Goal: Task Accomplishment & Management: Complete application form

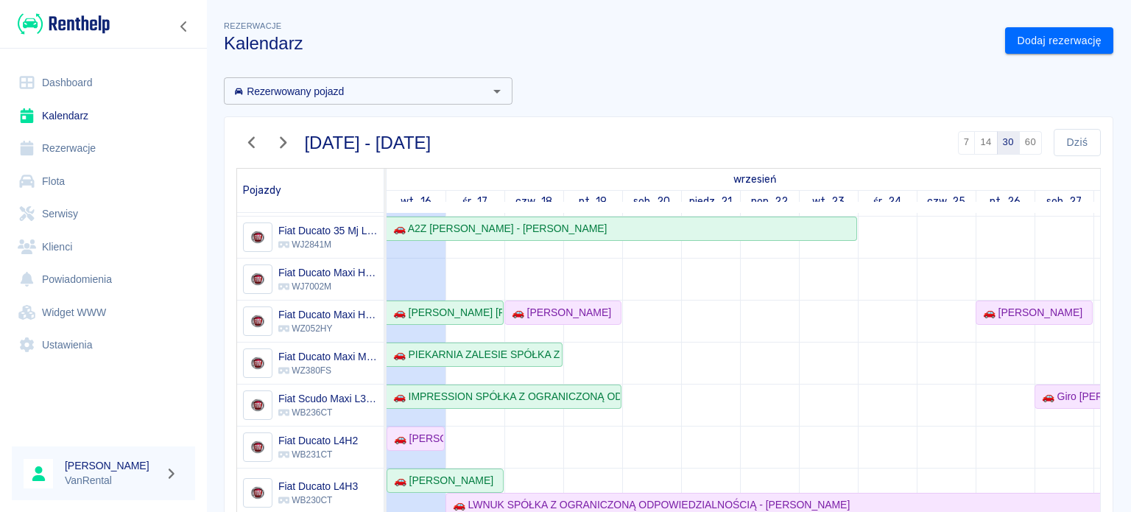
scroll to position [147, 0]
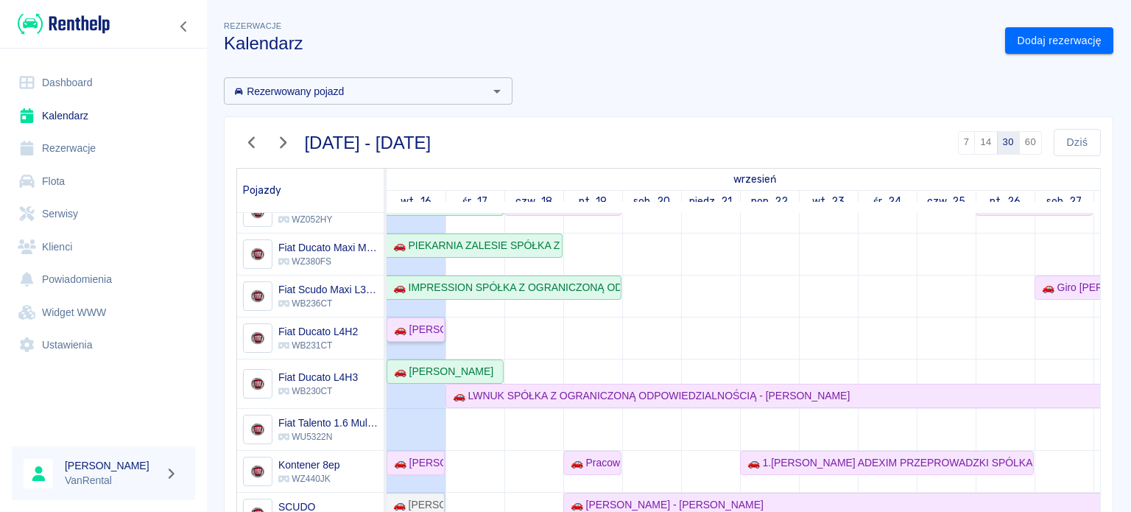
click at [437, 335] on div "🚗 [PERSON_NAME]" at bounding box center [415, 329] width 55 height 15
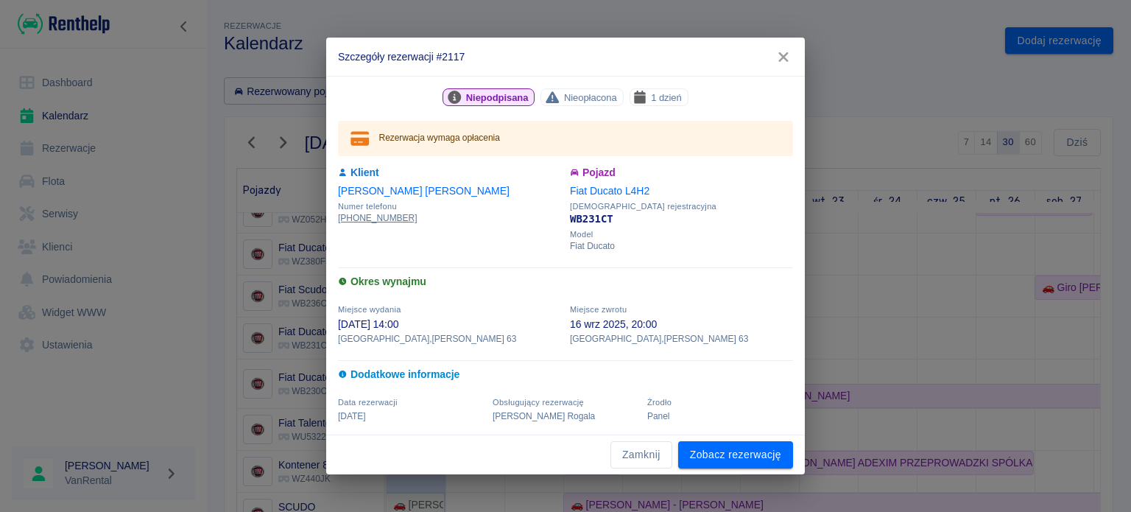
click at [790, 61] on icon "button" at bounding box center [783, 56] width 19 height 15
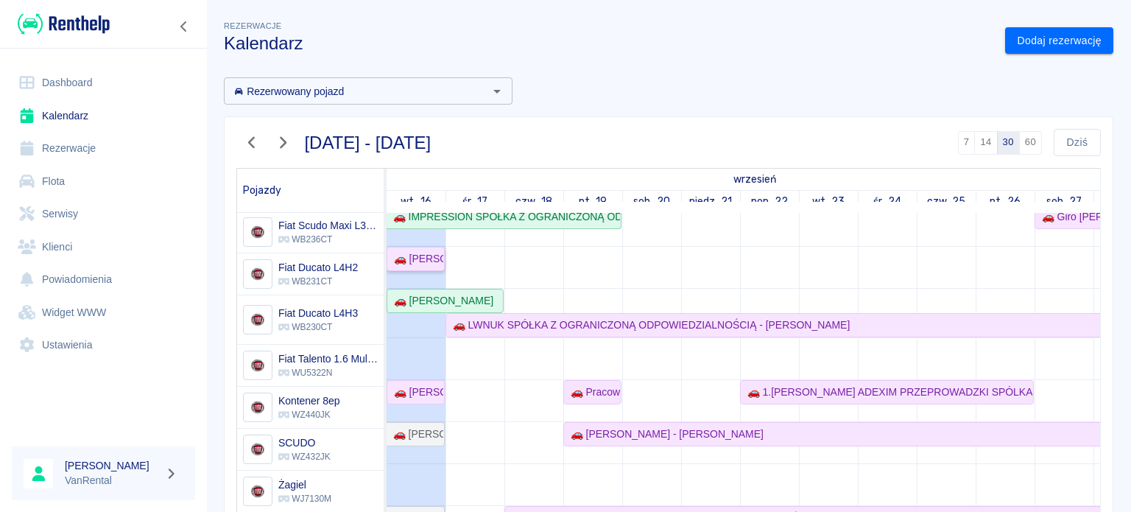
scroll to position [226, 0]
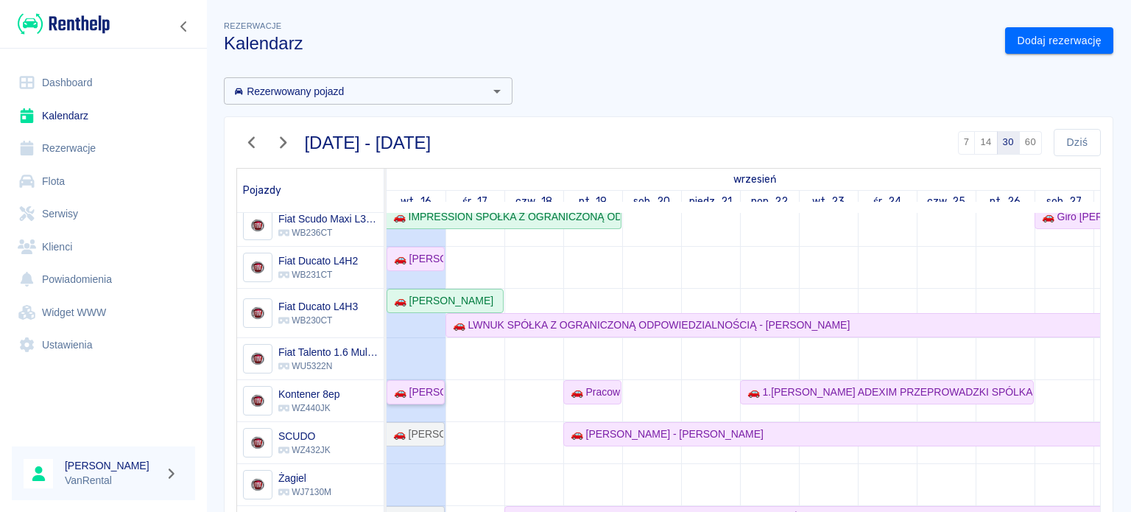
click at [432, 384] on div "🚗 [PERSON_NAME]" at bounding box center [415, 391] width 55 height 15
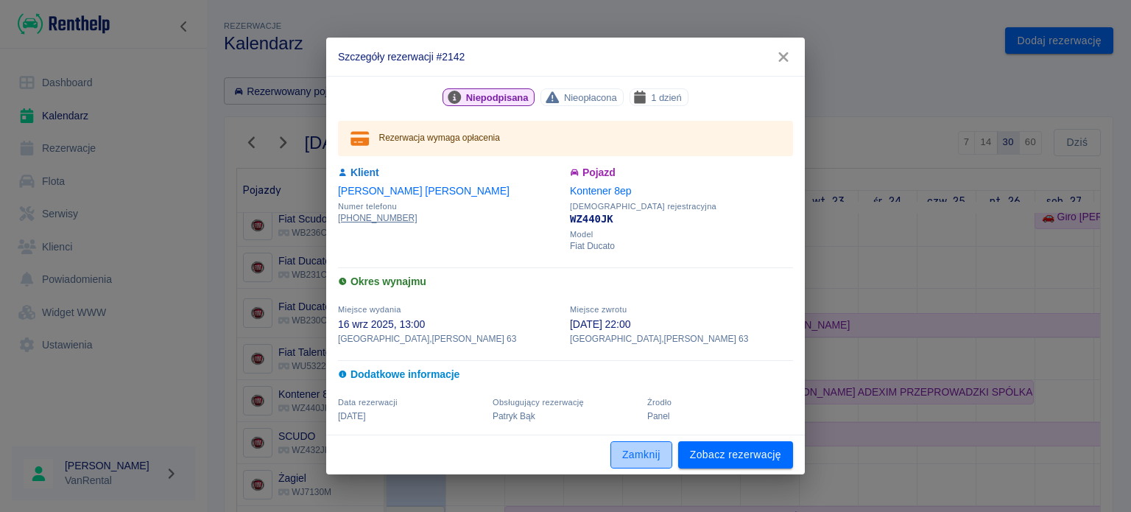
click at [633, 448] on button "Zamknij" at bounding box center [641, 454] width 62 height 27
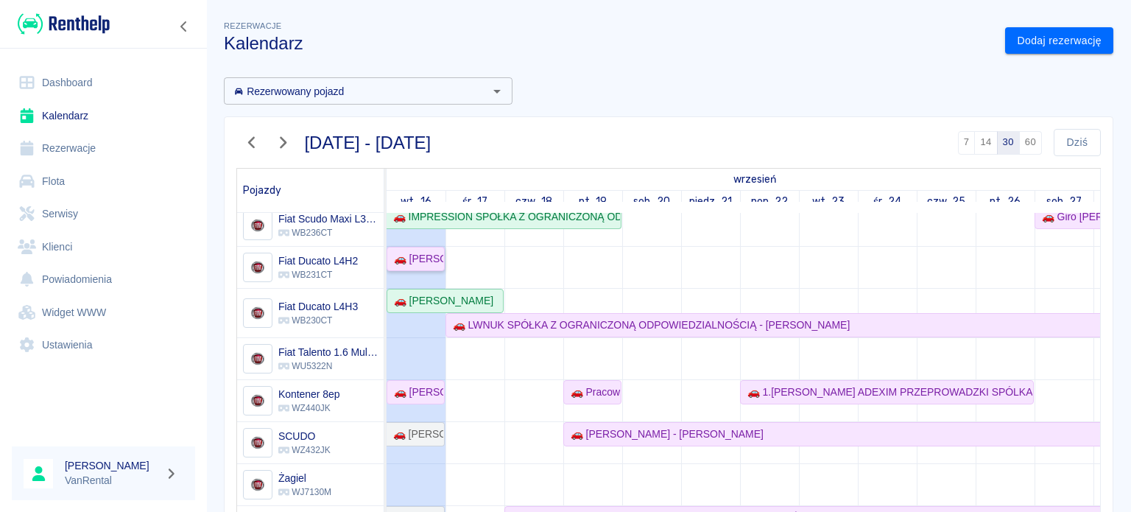
click at [407, 251] on div "🚗 [PERSON_NAME]" at bounding box center [415, 258] width 55 height 15
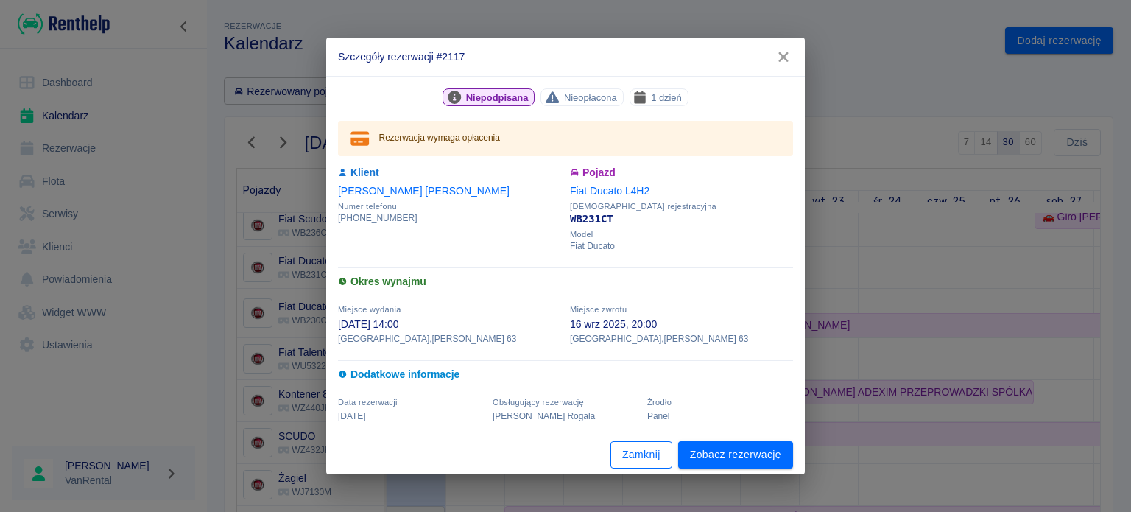
click at [653, 465] on button "Zamknij" at bounding box center [641, 454] width 62 height 27
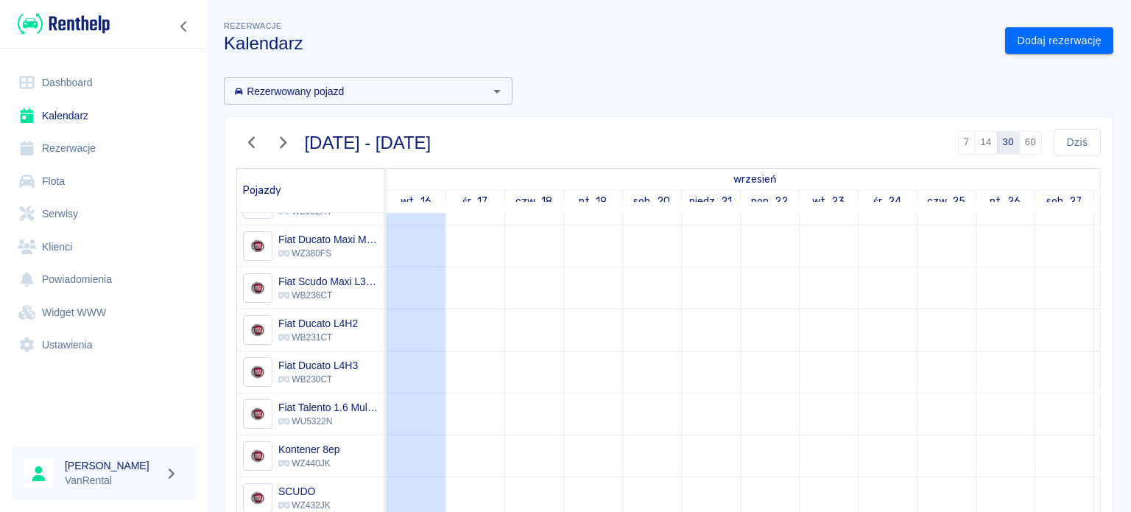
scroll to position [219, 0]
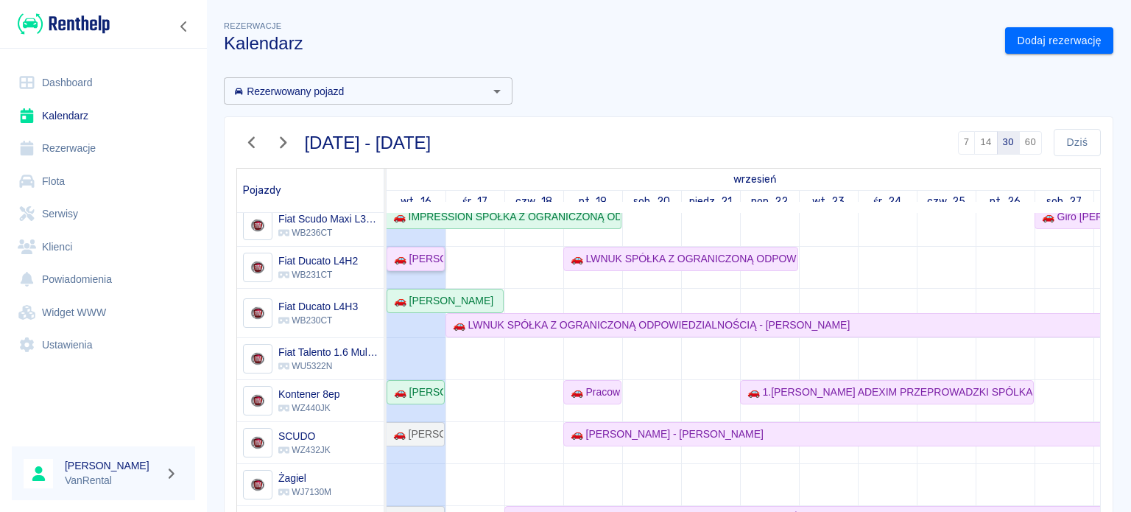
click at [422, 266] on link "🚗 [PERSON_NAME]" at bounding box center [415, 259] width 58 height 24
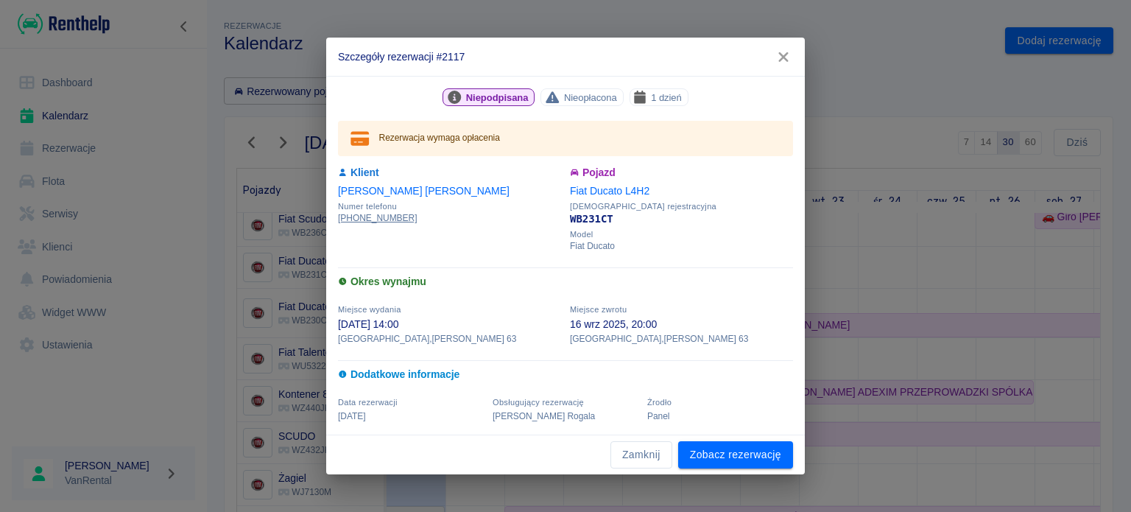
click at [739, 470] on div "Zamknij Zobacz rezerwację" at bounding box center [565, 454] width 478 height 39
click at [738, 462] on link "Zobacz rezerwację" at bounding box center [735, 454] width 115 height 27
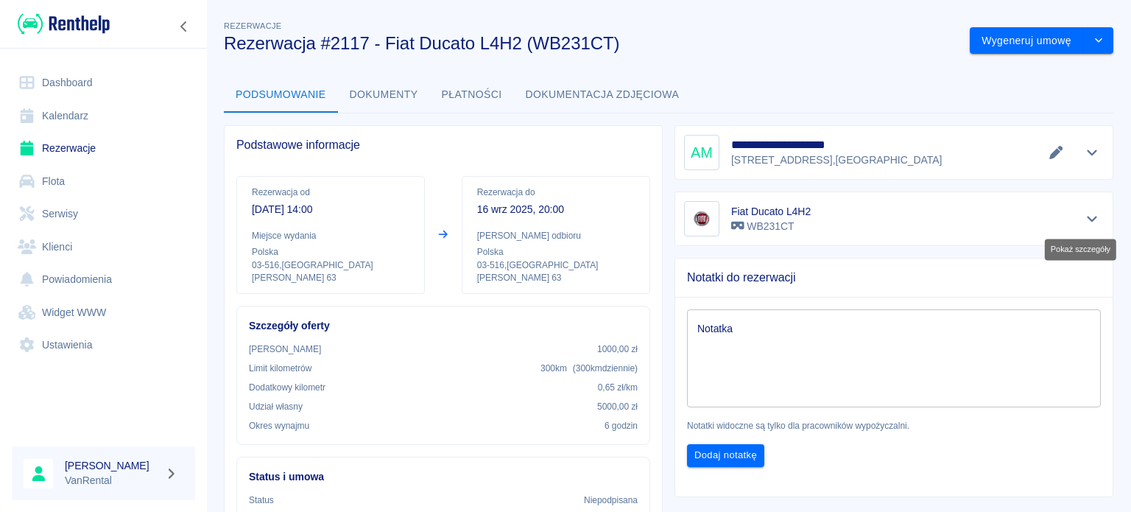
click at [1086, 217] on icon "Pokaż szczegóły" at bounding box center [1092, 218] width 17 height 13
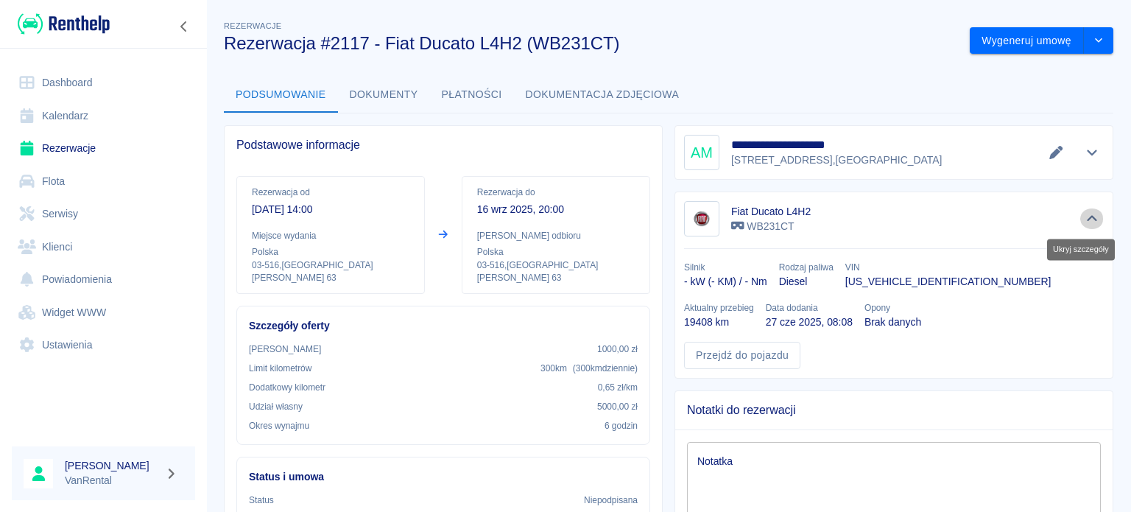
click at [1086, 217] on icon "Ukryj szczegóły" at bounding box center [1092, 218] width 17 height 13
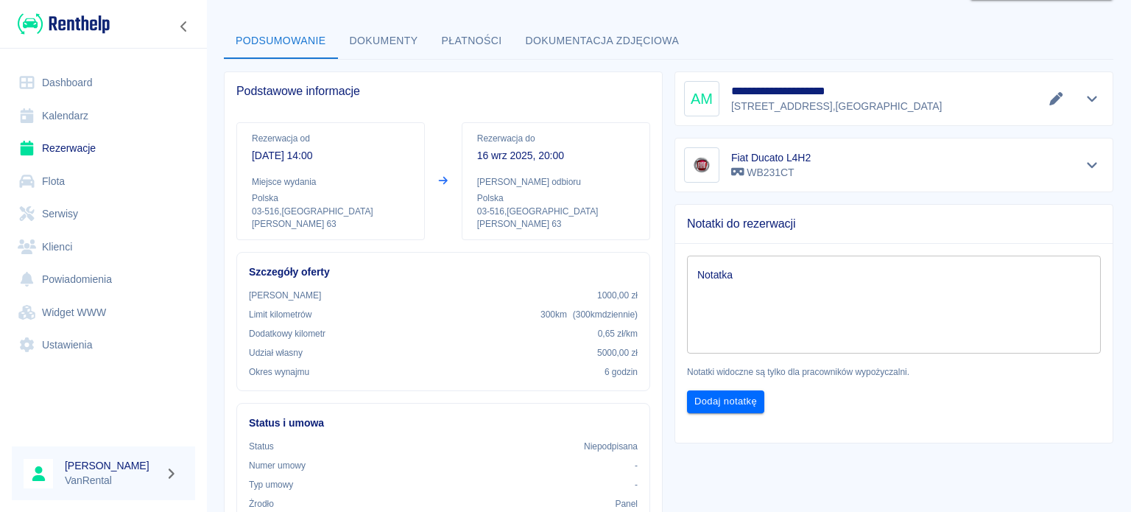
scroll to position [10, 0]
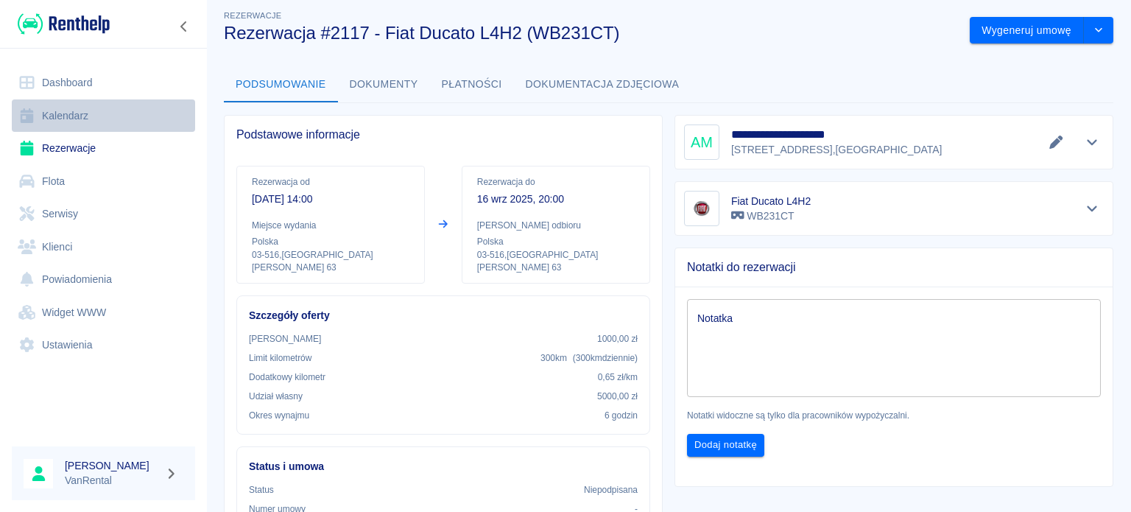
click at [107, 123] on link "Kalendarz" at bounding box center [103, 115] width 183 height 33
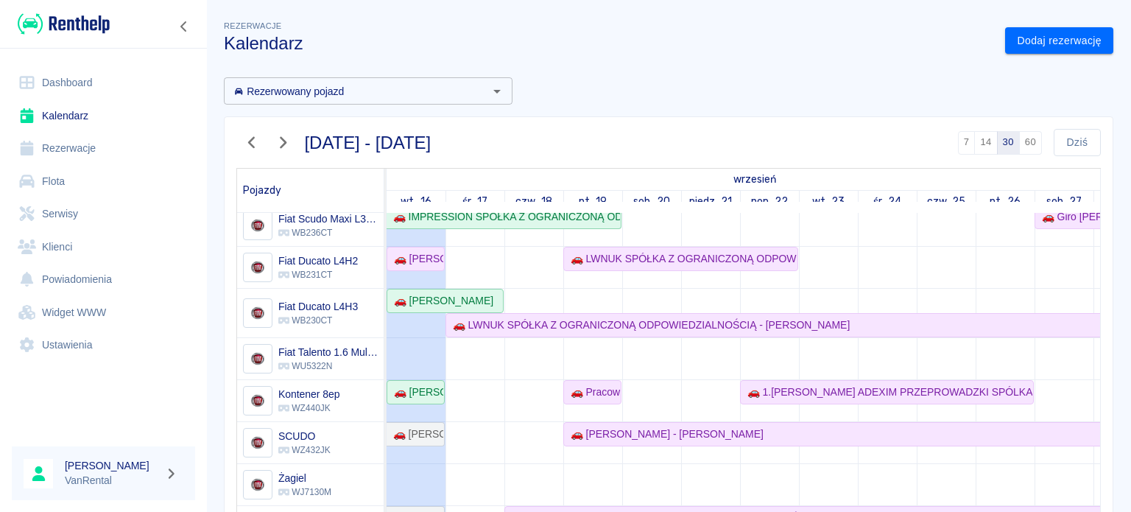
click at [91, 161] on link "Rezerwacje" at bounding box center [103, 148] width 183 height 33
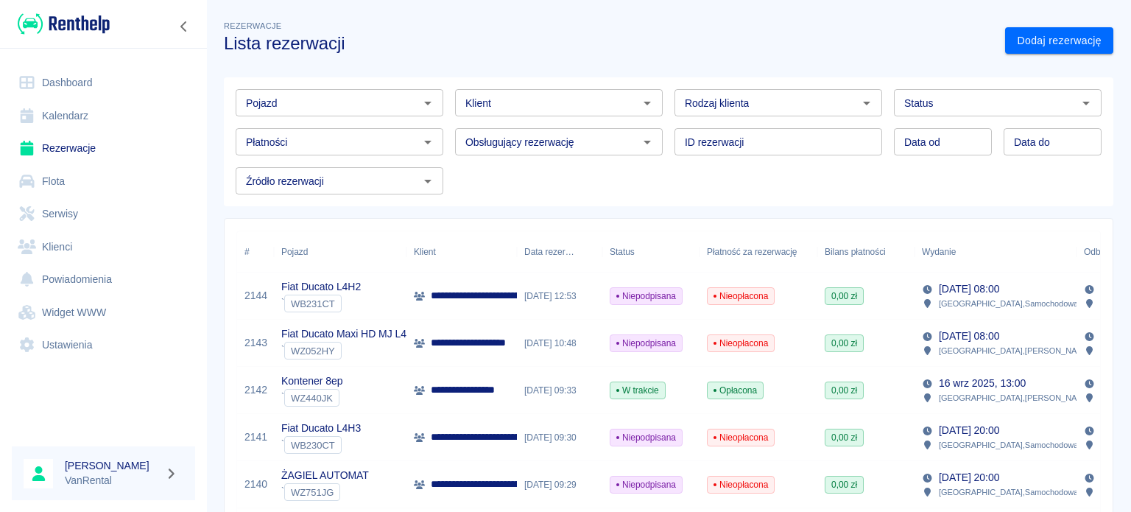
click at [399, 101] on input "Pojazd" at bounding box center [327, 102] width 174 height 18
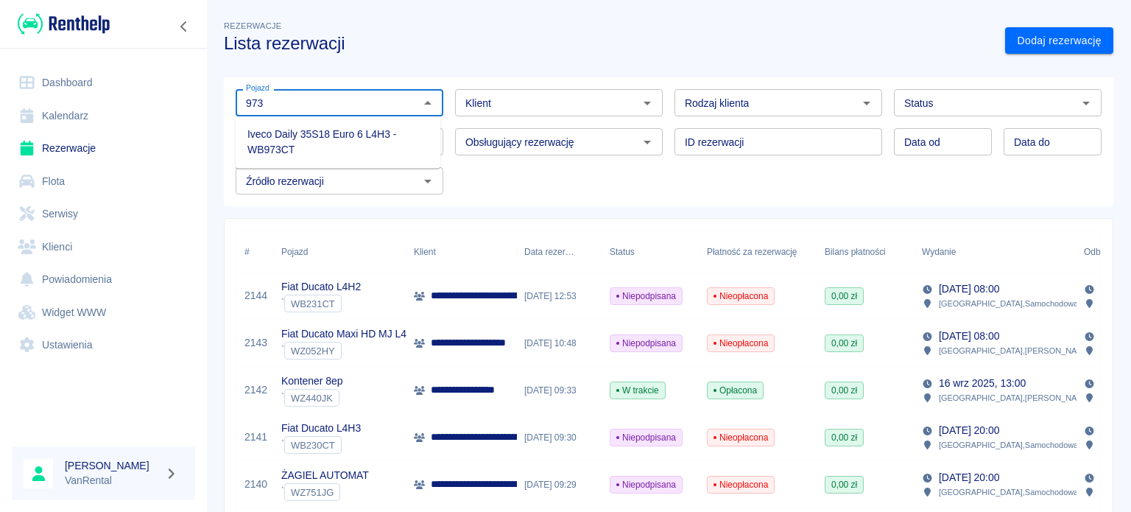
click at [418, 117] on ul "Iveco Daily 35S18 Euro 6 L4H3 - WB973CT" at bounding box center [338, 142] width 205 height 52
click at [415, 131] on li "Iveco Daily 35S18 Euro 6 L4H3 - WB973CT" at bounding box center [338, 142] width 205 height 40
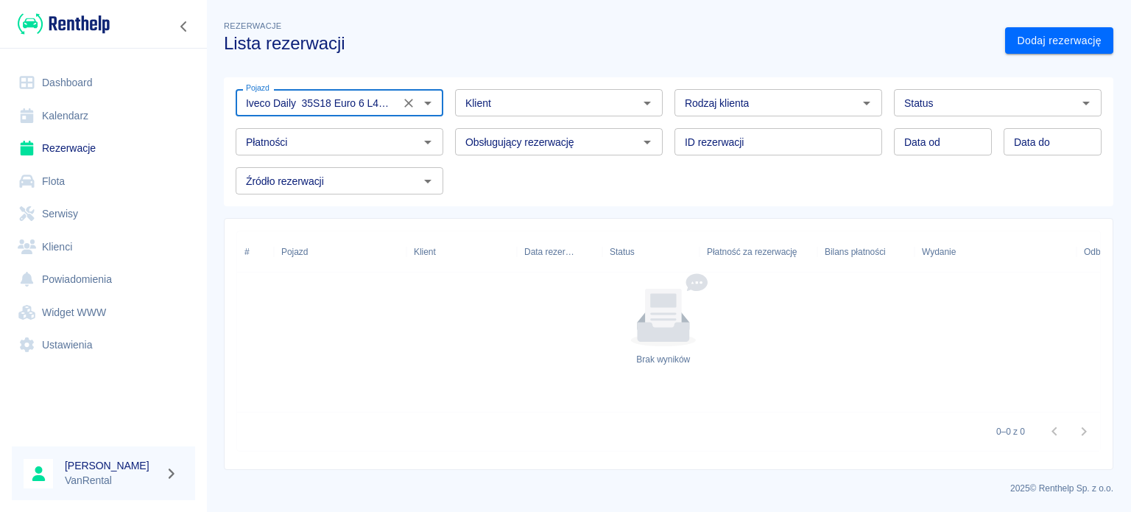
click at [1060, 92] on div "Status" at bounding box center [998, 102] width 208 height 27
type input "Iveco Daily 35S18 Euro 6 L4H3 - WB973CT"
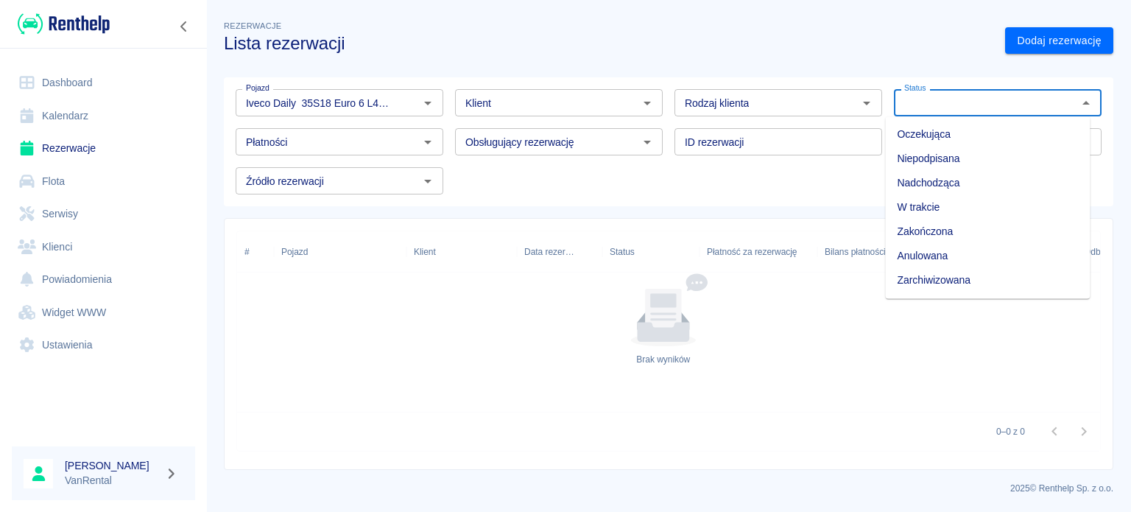
click at [983, 280] on li "Zarchiwizowana" at bounding box center [987, 280] width 205 height 24
type input "Zarchiwizowana"
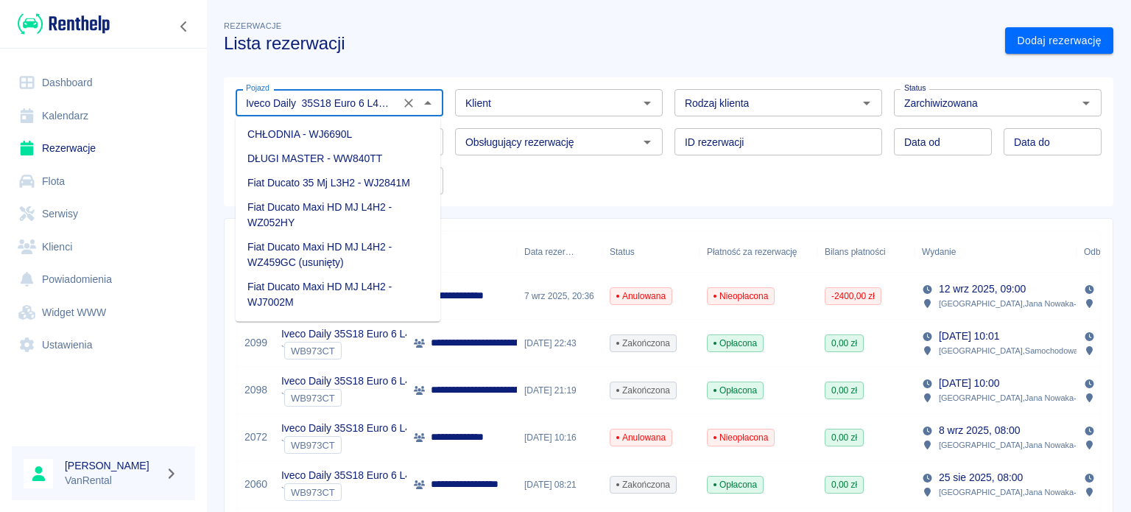
click at [280, 98] on input "Iveco Daily 35S18 Euro 6 L4H3 - WB973CT" at bounding box center [317, 102] width 155 height 18
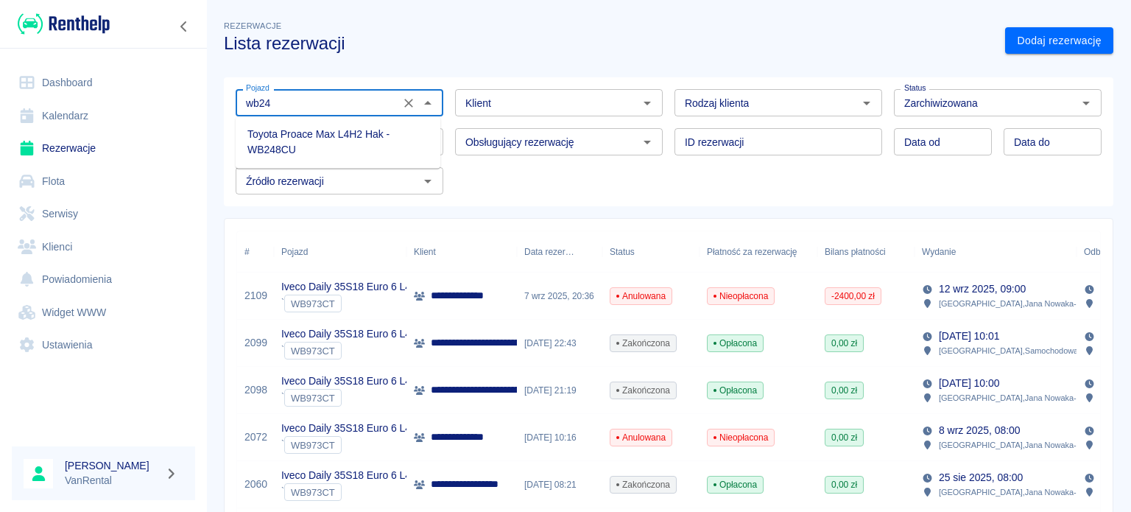
click at [300, 134] on li "Toyota Proace Max L4H2 Hak - WB248CU" at bounding box center [338, 142] width 205 height 40
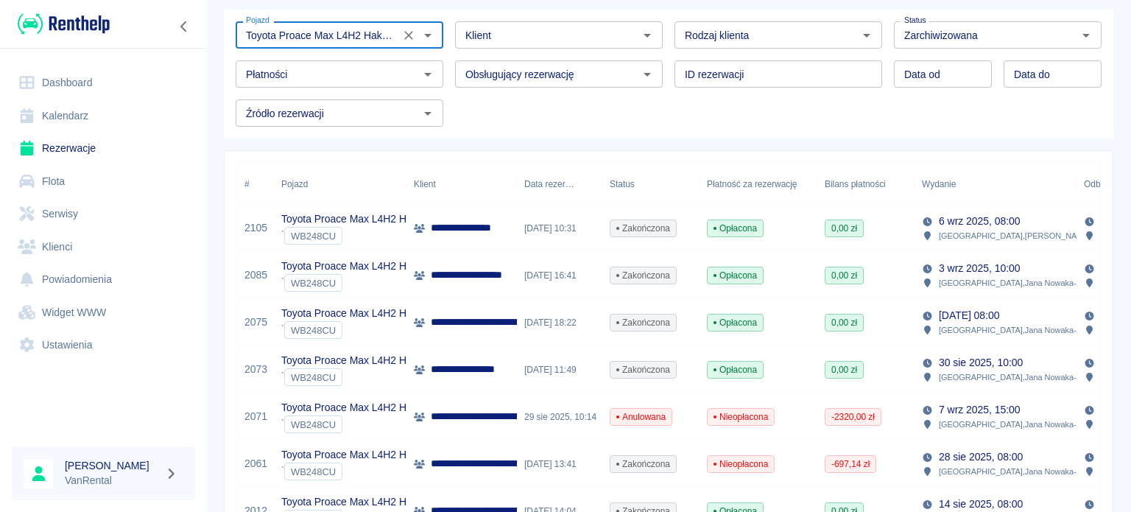
scroll to position [74, 0]
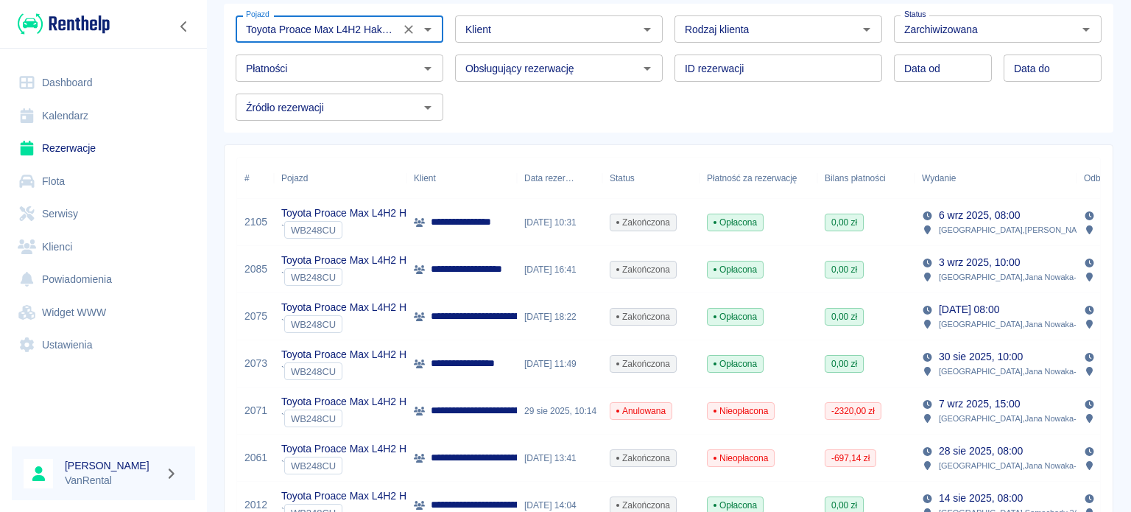
type input "Toyota Proace Max L4H2 Hak - WB248CU"
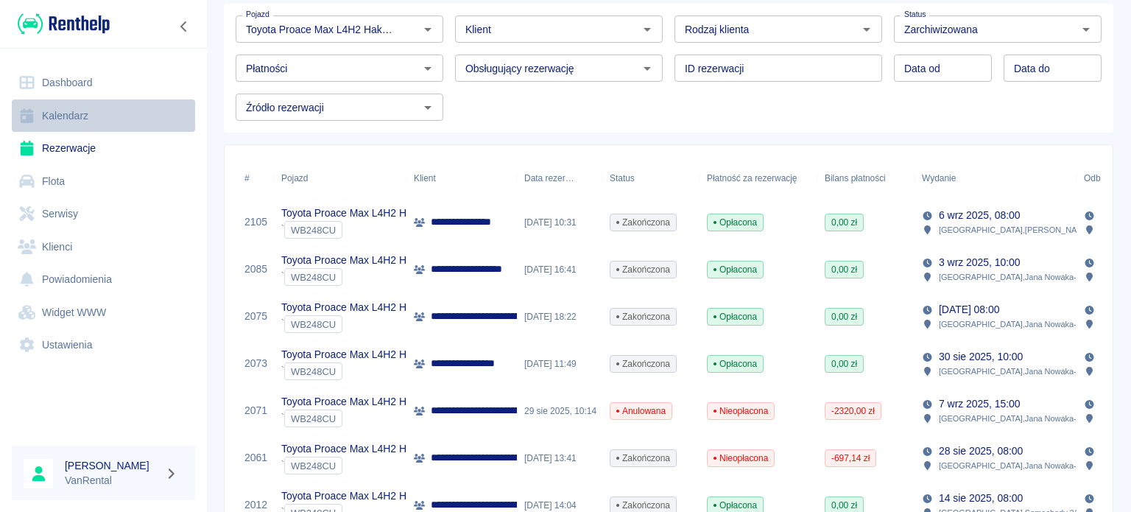
click at [173, 119] on link "Kalendarz" at bounding box center [103, 115] width 183 height 33
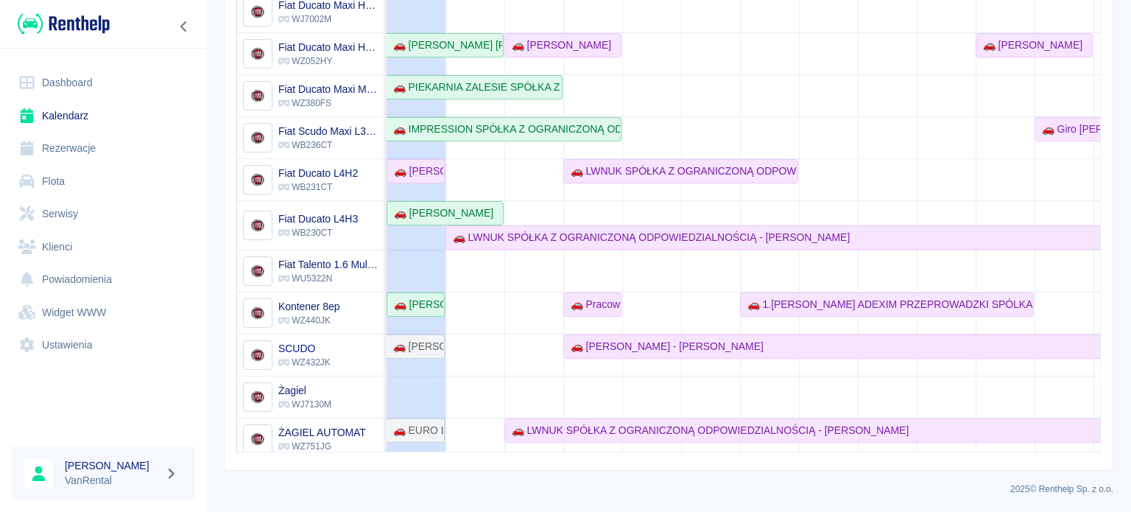
scroll to position [306, 0]
click at [107, 173] on link "Flota" at bounding box center [103, 181] width 183 height 33
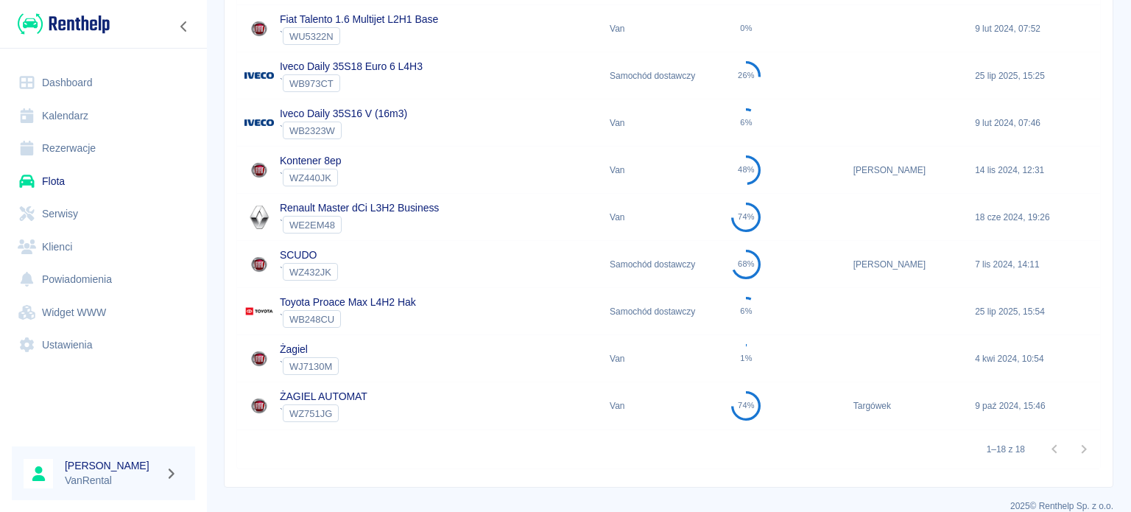
scroll to position [670, 0]
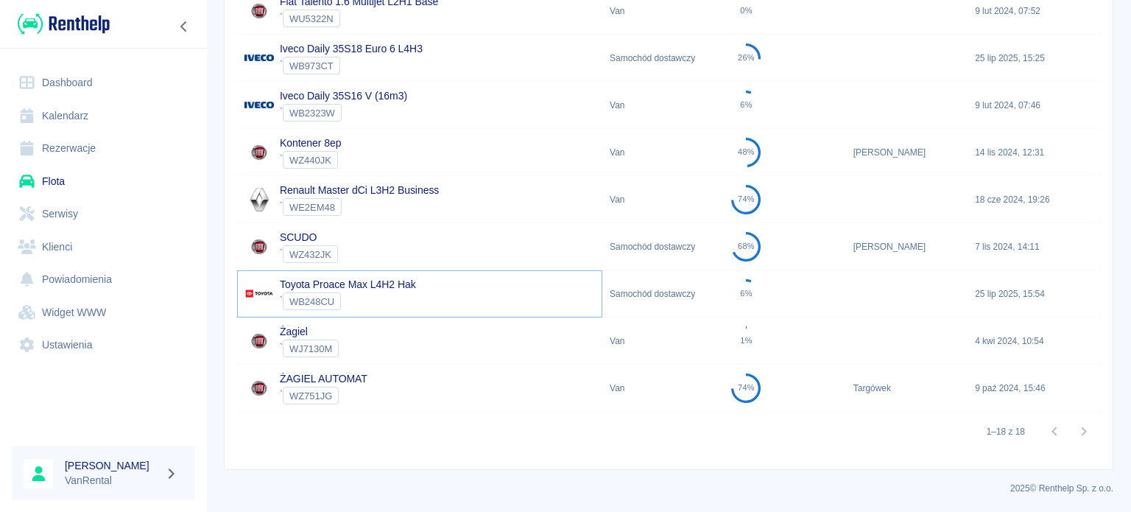
click at [360, 282] on link "Toyota Proace Max L4H2 Hak" at bounding box center [348, 284] width 136 height 12
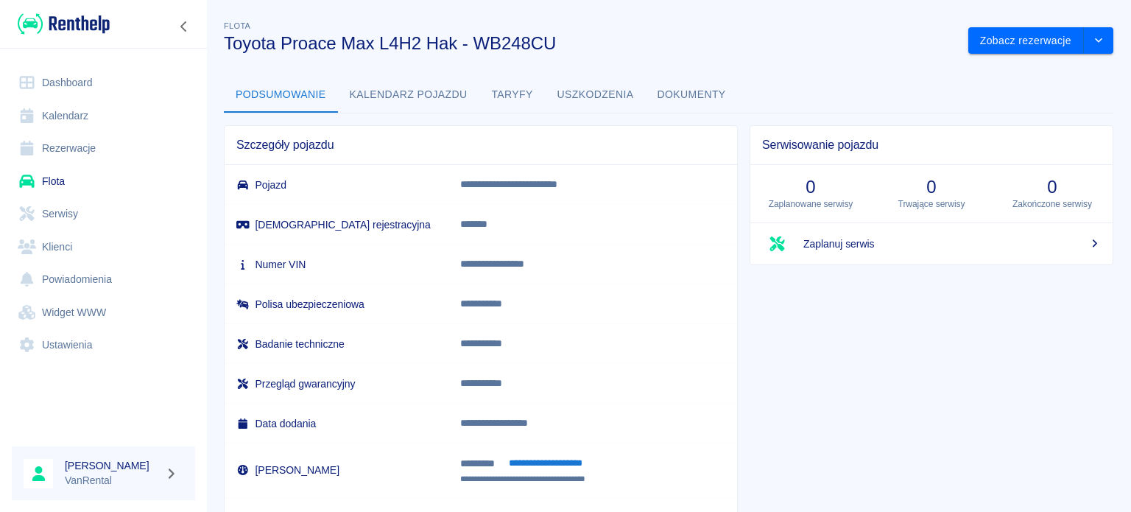
click at [82, 117] on link "Kalendarz" at bounding box center [103, 115] width 183 height 33
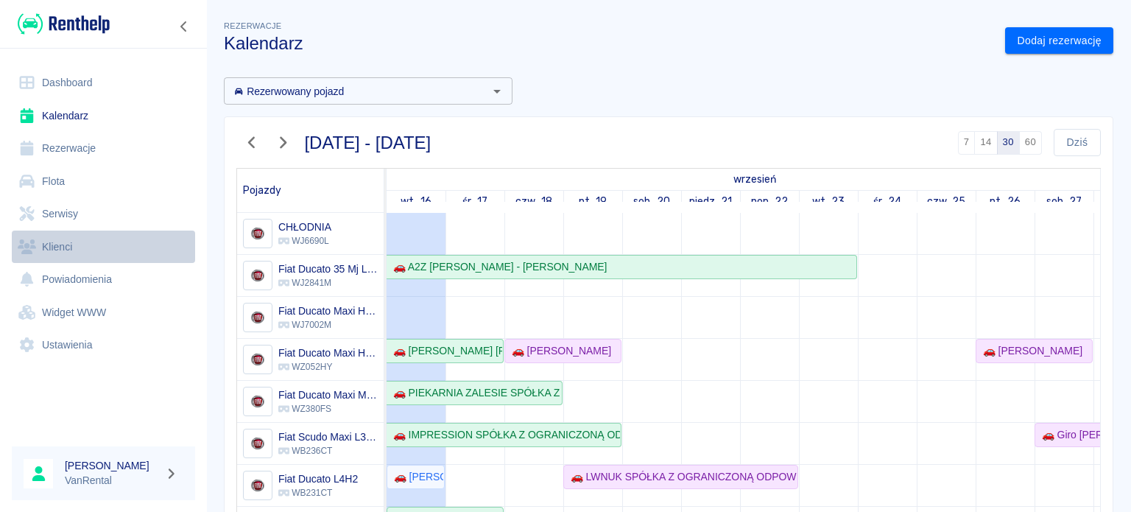
click at [85, 246] on link "Klienci" at bounding box center [103, 246] width 183 height 33
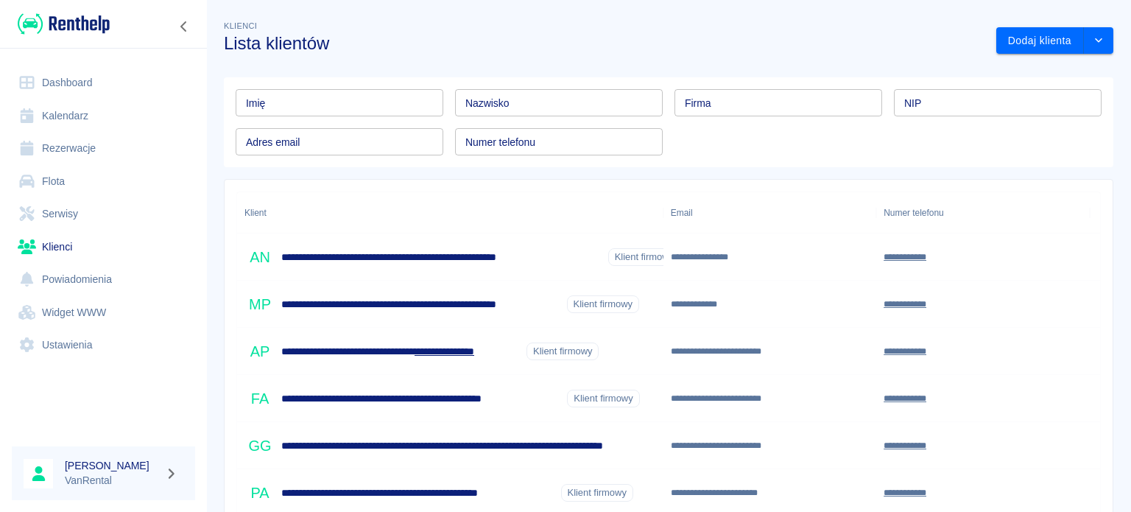
click at [504, 112] on input "Nazwisko" at bounding box center [559, 102] width 208 height 27
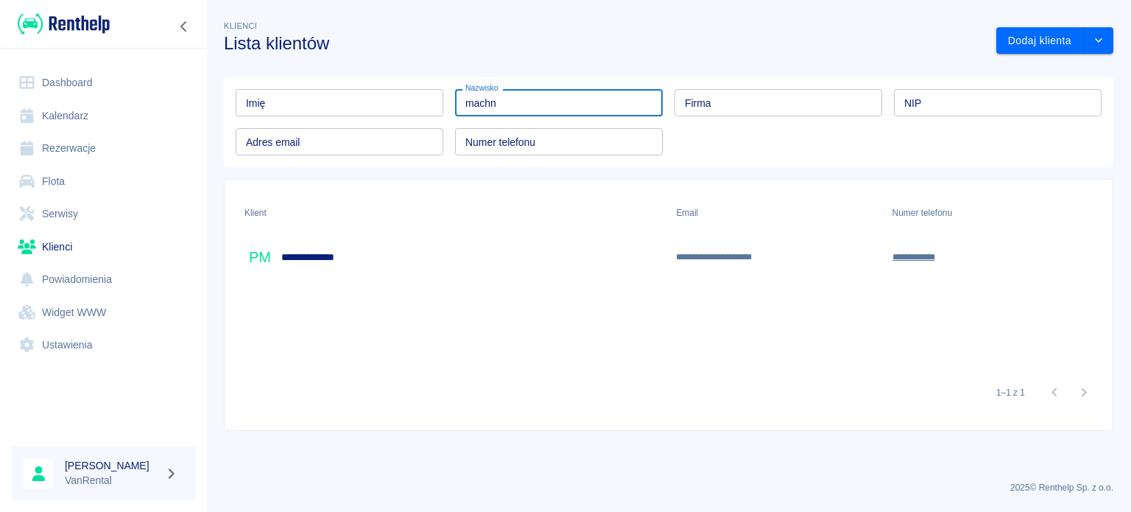
type input "machn"
click at [578, 246] on div "**********" at bounding box center [452, 256] width 431 height 47
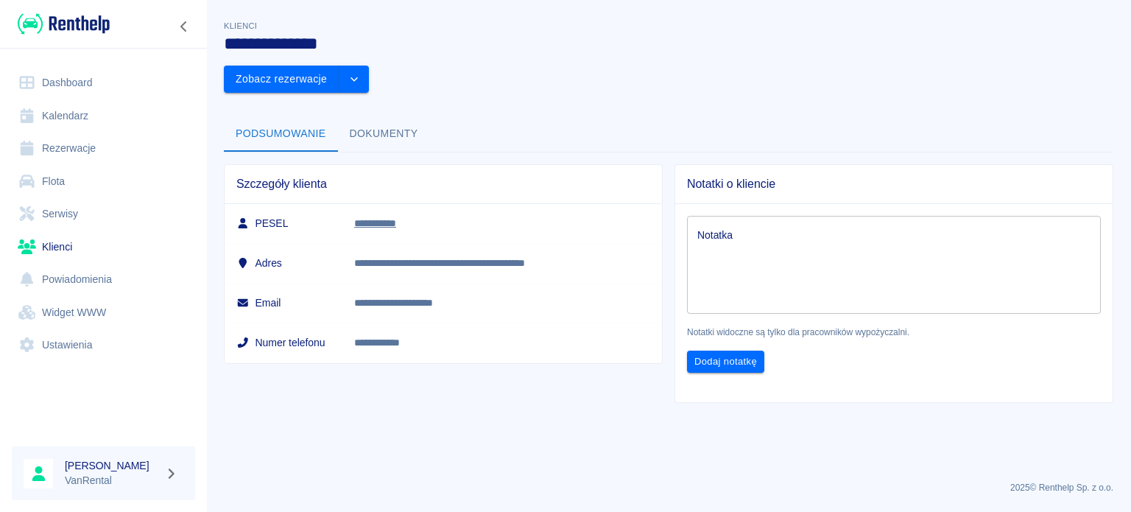
click at [136, 115] on link "Kalendarz" at bounding box center [103, 115] width 183 height 33
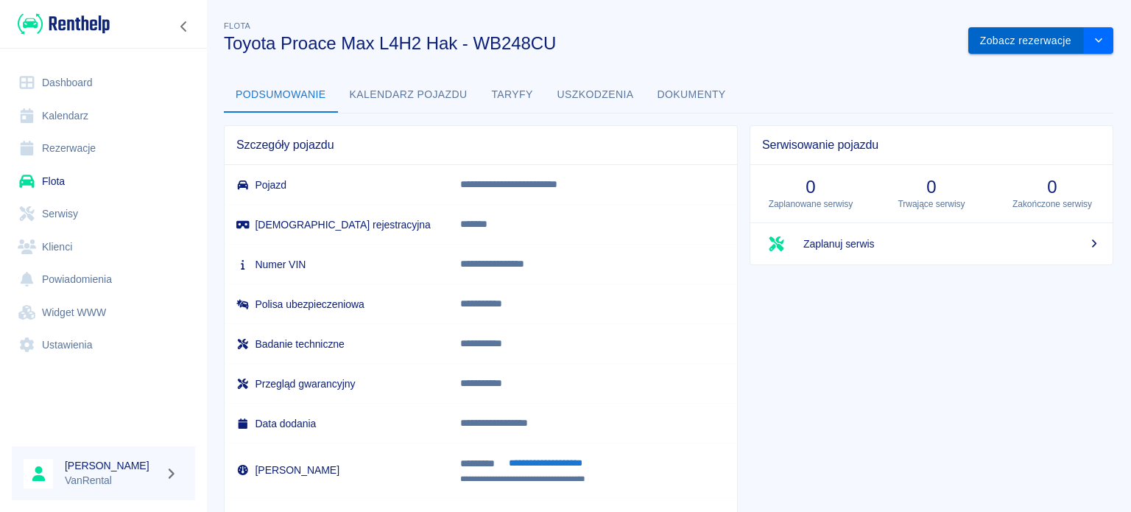
click at [1013, 36] on button "Zobacz rezerwacje" at bounding box center [1026, 40] width 116 height 27
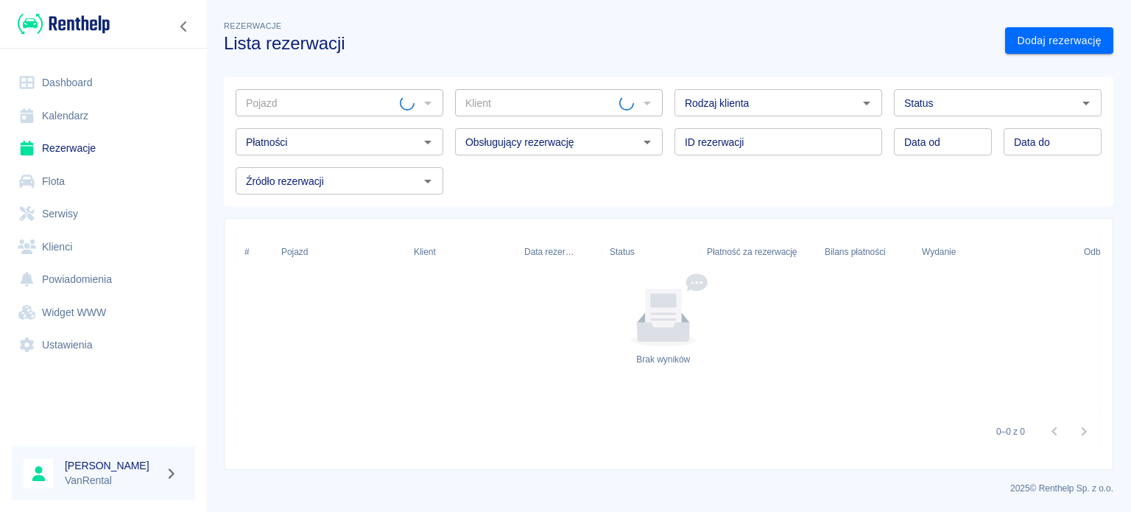
type input "Toyota Proace Max L4H2 Hak - WB248CU"
click at [106, 108] on link "Kalendarz" at bounding box center [103, 115] width 183 height 33
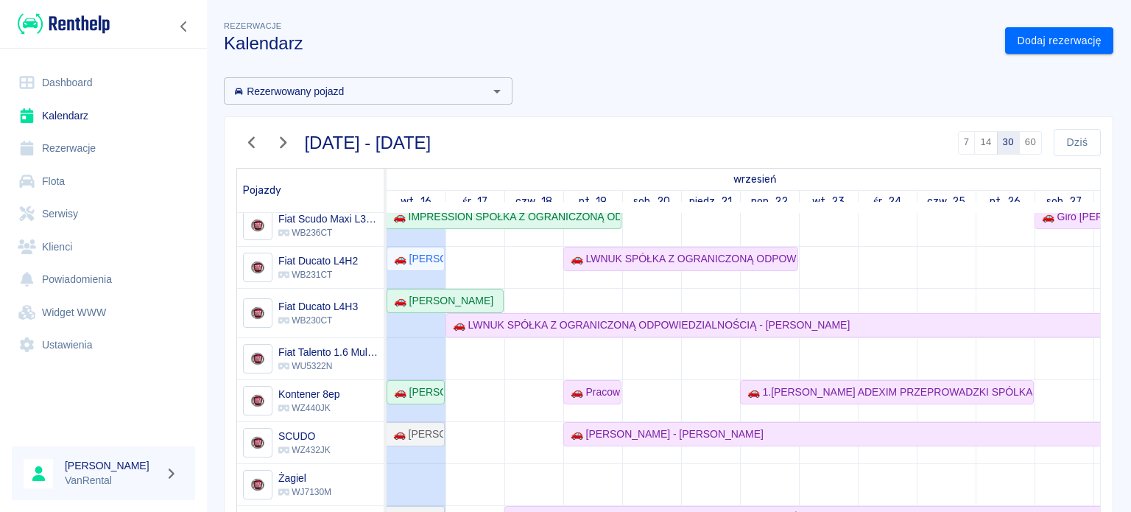
scroll to position [226, 0]
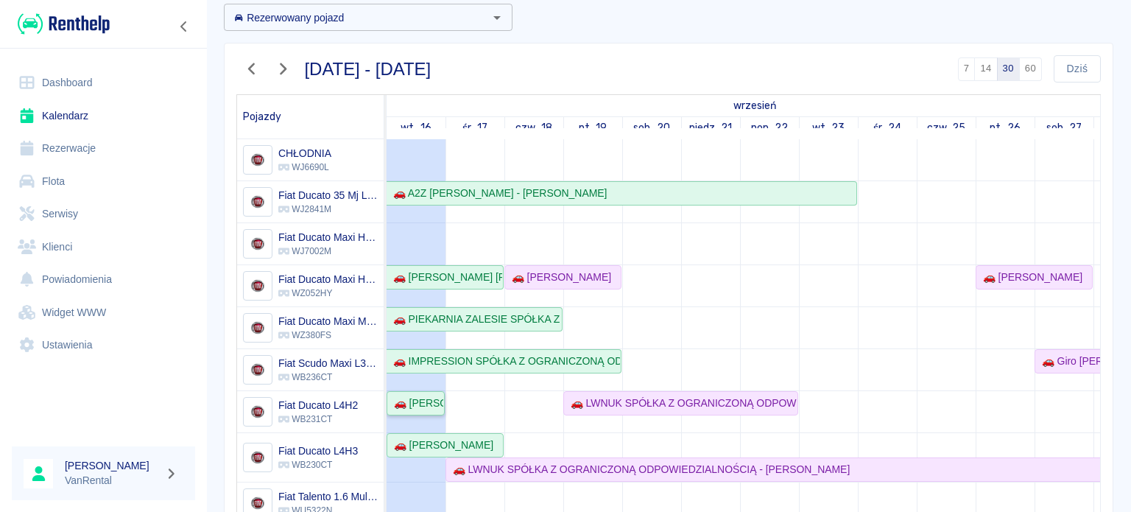
click at [427, 398] on div "🚗 [PERSON_NAME]" at bounding box center [415, 402] width 55 height 15
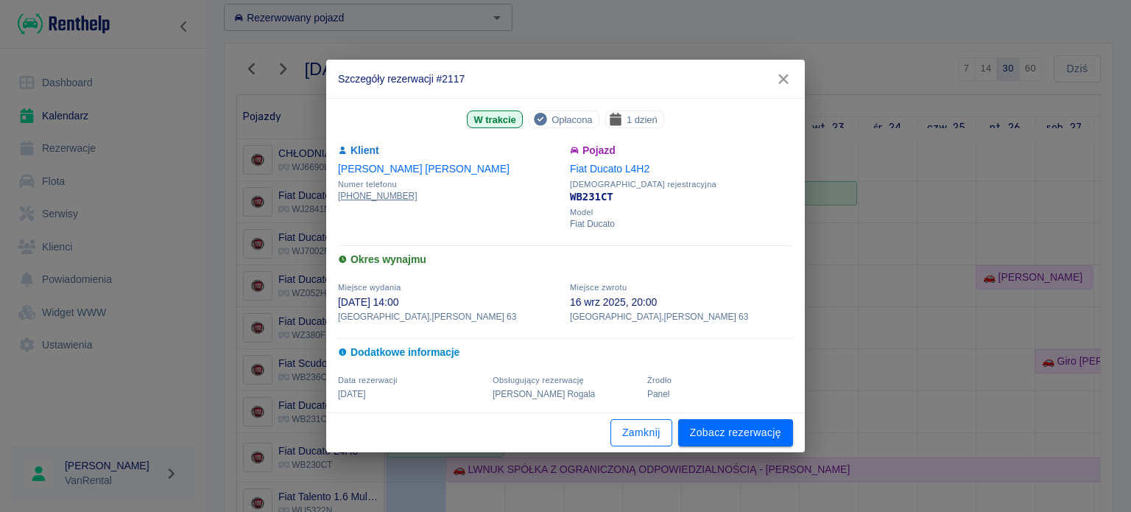
click at [649, 426] on button "Zamknij" at bounding box center [641, 432] width 62 height 27
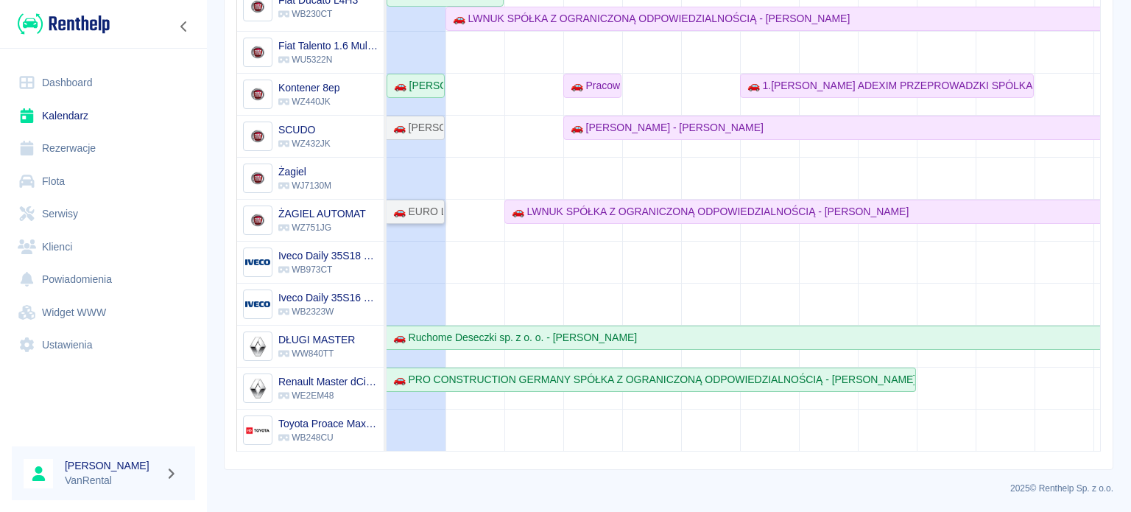
click at [403, 204] on div "🚗 EURO LINE SPÓŁKA Z OGRANICZONĄ ODPOWIEDZIALNOŚCIĄ - [PERSON_NAME]" at bounding box center [415, 211] width 56 height 15
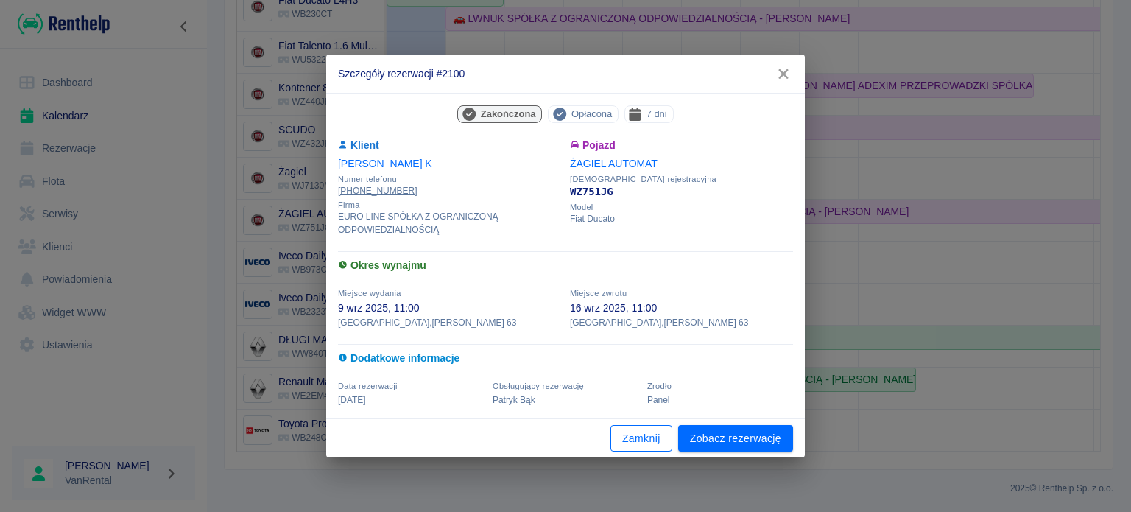
click at [640, 435] on button "Zamknij" at bounding box center [641, 438] width 62 height 27
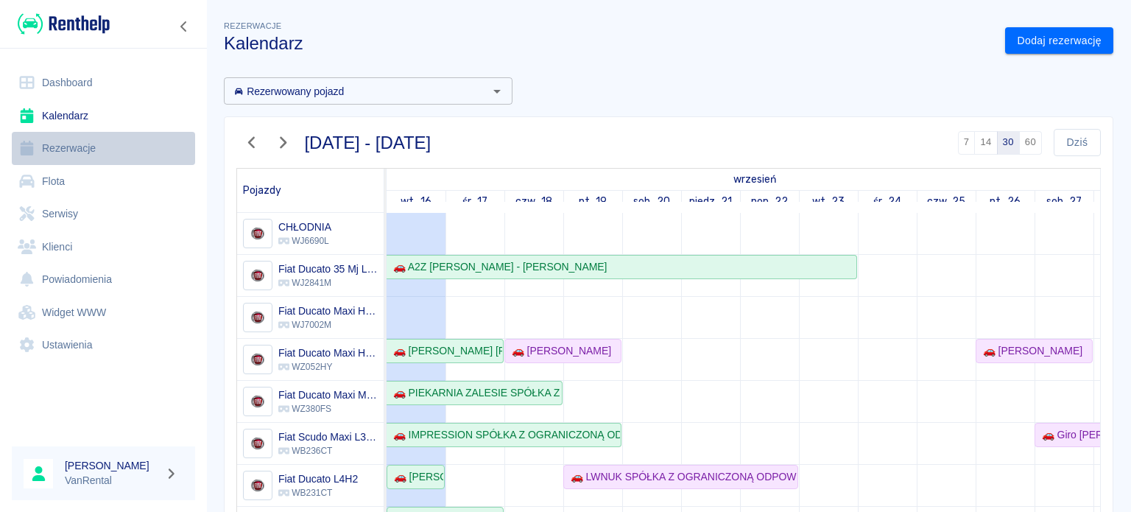
click at [126, 146] on link "Rezerwacje" at bounding box center [103, 148] width 183 height 33
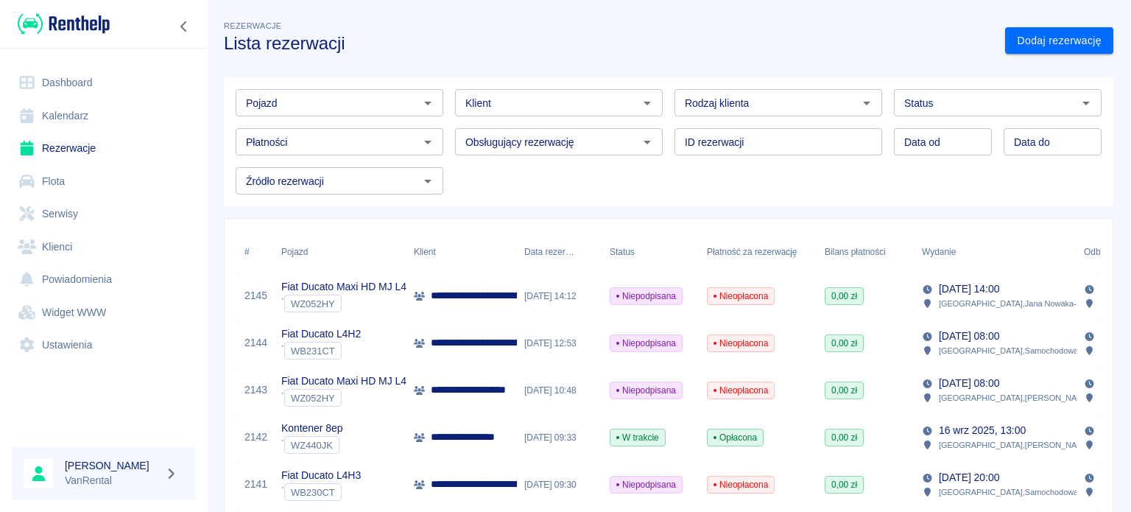
click at [476, 102] on div "Klient Klient" at bounding box center [559, 102] width 208 height 27
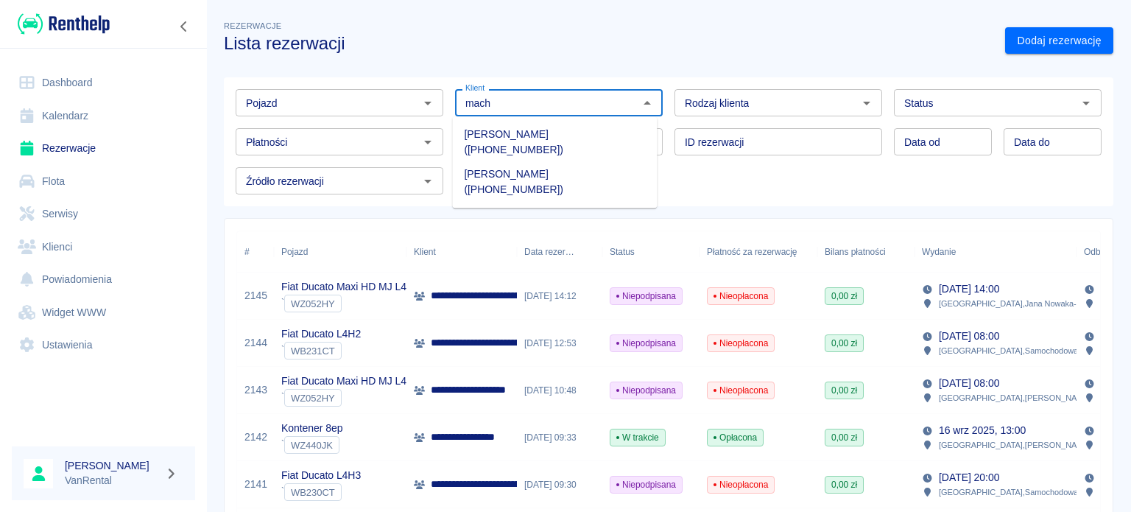
click at [533, 164] on li "Paweł Machnij (+48794330894)" at bounding box center [554, 182] width 205 height 40
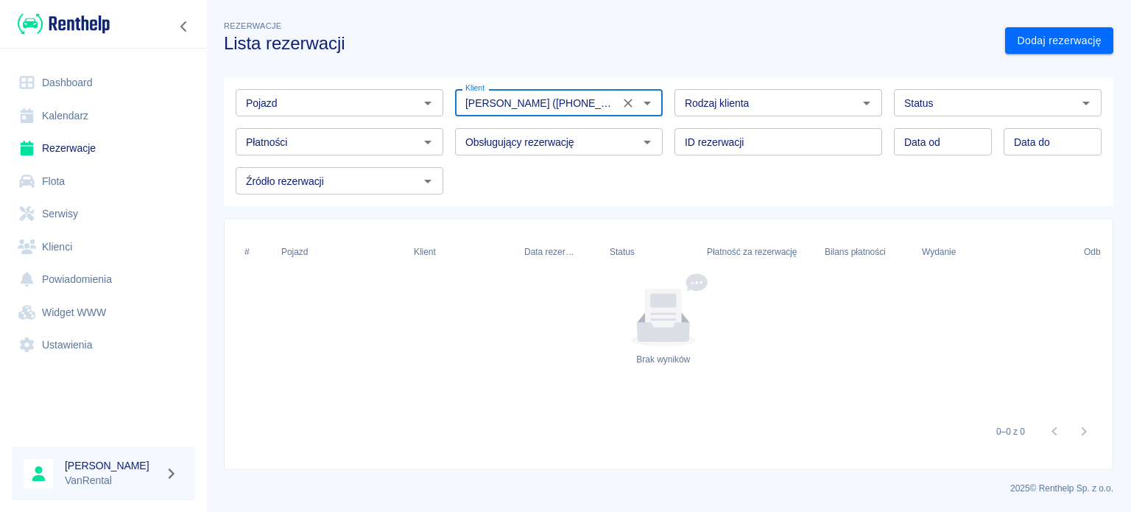
click at [993, 91] on div "Status" at bounding box center [998, 102] width 208 height 27
type input "Paweł Machnij (+48794330894)"
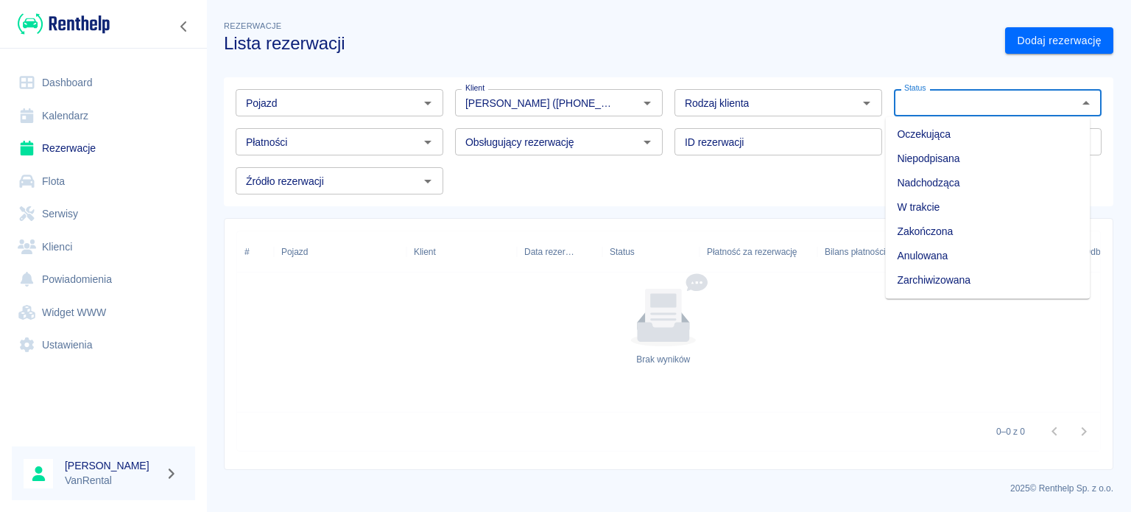
click at [934, 279] on li "Zarchiwizowana" at bounding box center [987, 280] width 205 height 24
type input "Zarchiwizowana"
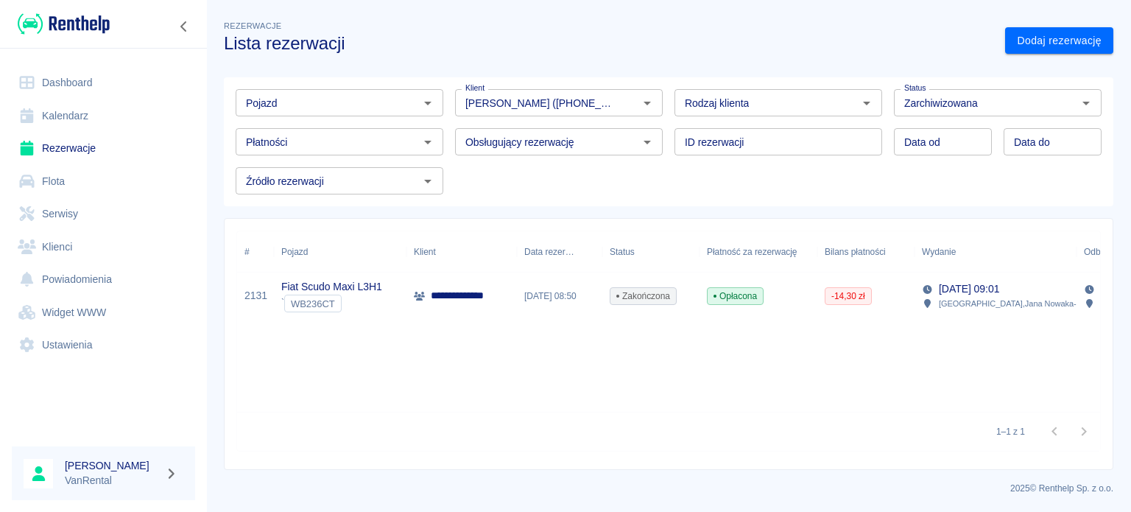
click at [730, 294] on span "Opłacona" at bounding box center [734, 295] width 55 height 13
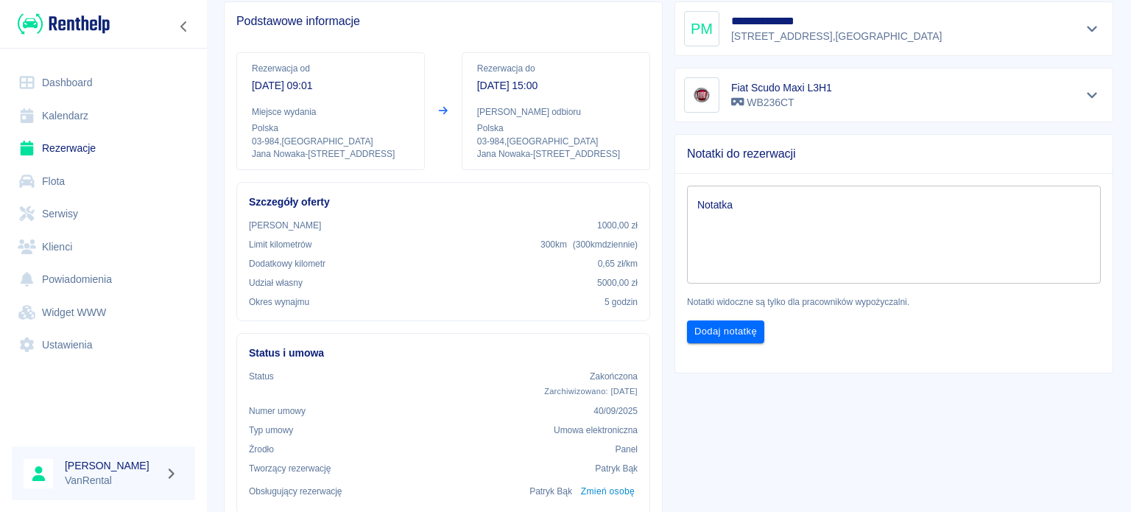
scroll to position [117, 0]
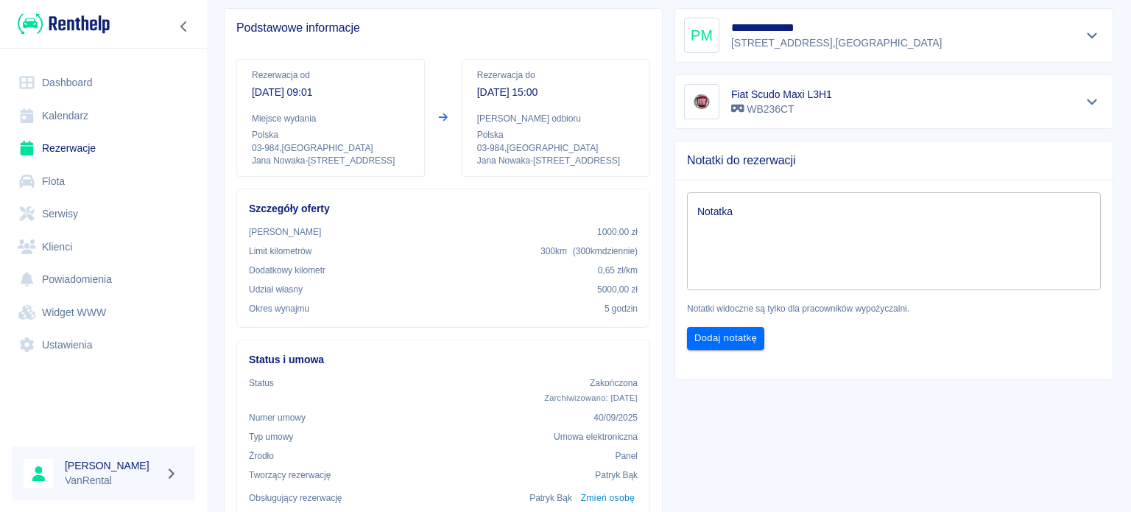
click at [163, 113] on link "Kalendarz" at bounding box center [103, 115] width 183 height 33
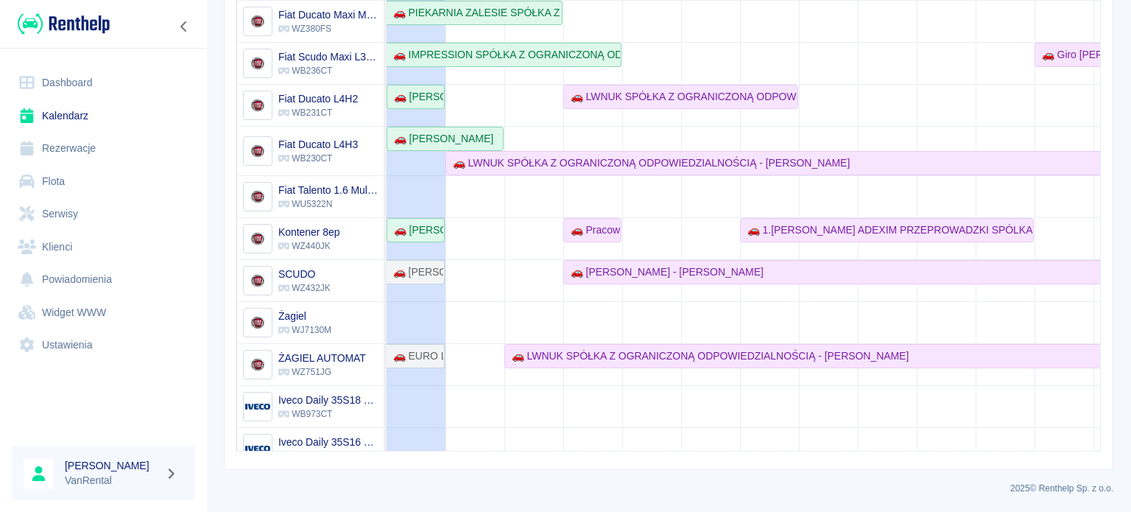
scroll to position [79, 0]
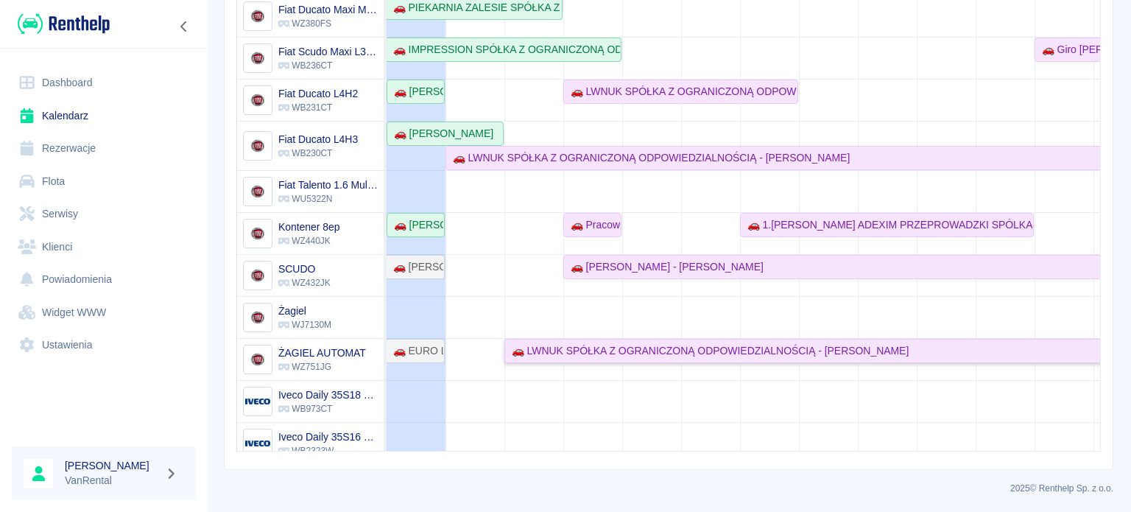
click at [520, 350] on div "🚗 LWNUK SPÓŁKA Z OGRANICZONĄ ODPOWIEDZIALNOŚCIĄ - [PERSON_NAME]" at bounding box center [707, 350] width 403 height 15
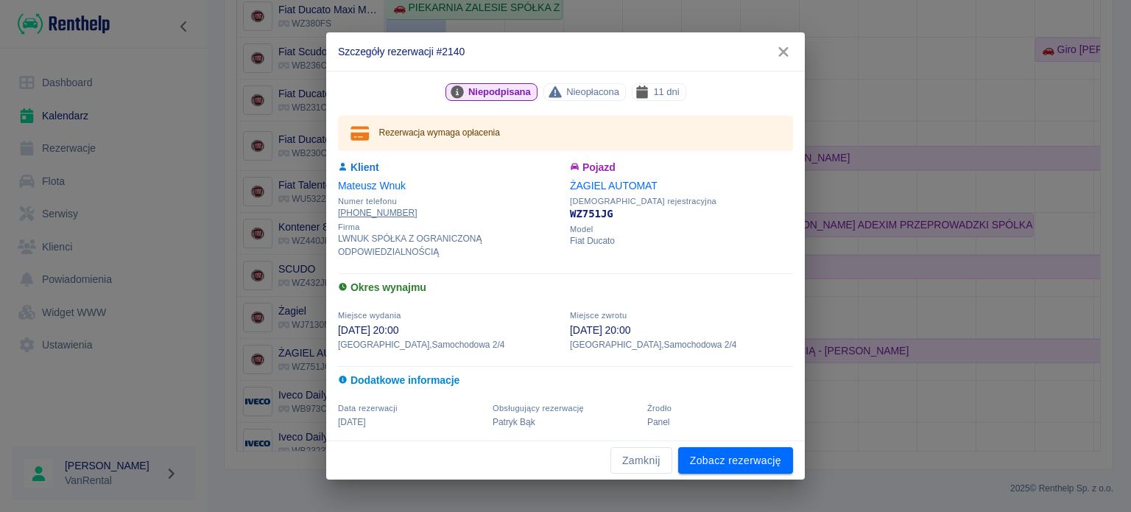
click at [636, 473] on div "Zamknij Zobacz rezerwację" at bounding box center [565, 460] width 478 height 39
click at [639, 462] on button "Zamknij" at bounding box center [641, 460] width 62 height 27
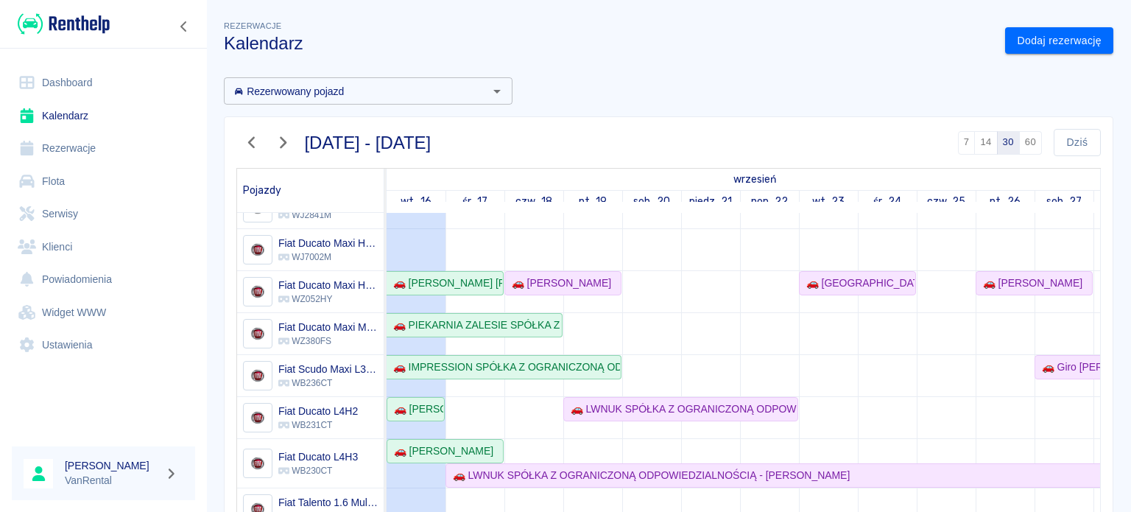
scroll to position [74, 0]
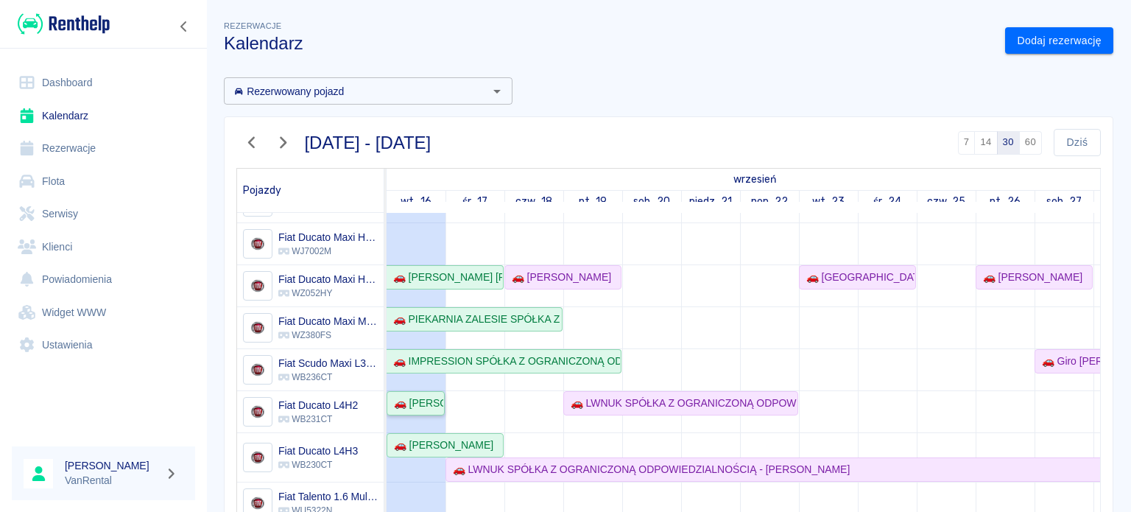
click at [437, 411] on link "🚗 [PERSON_NAME]" at bounding box center [415, 403] width 58 height 24
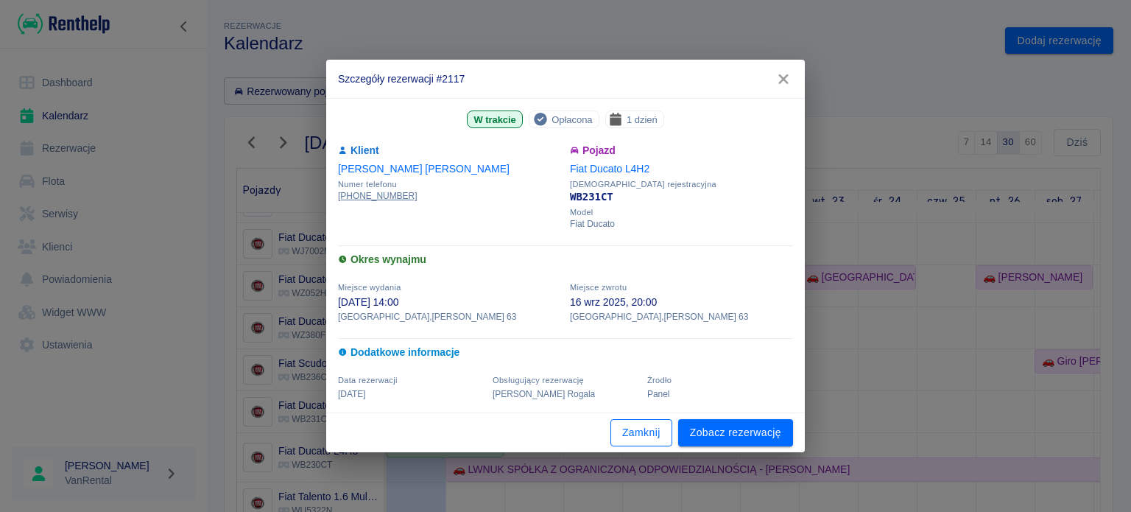
click at [649, 438] on button "Zamknij" at bounding box center [641, 432] width 62 height 27
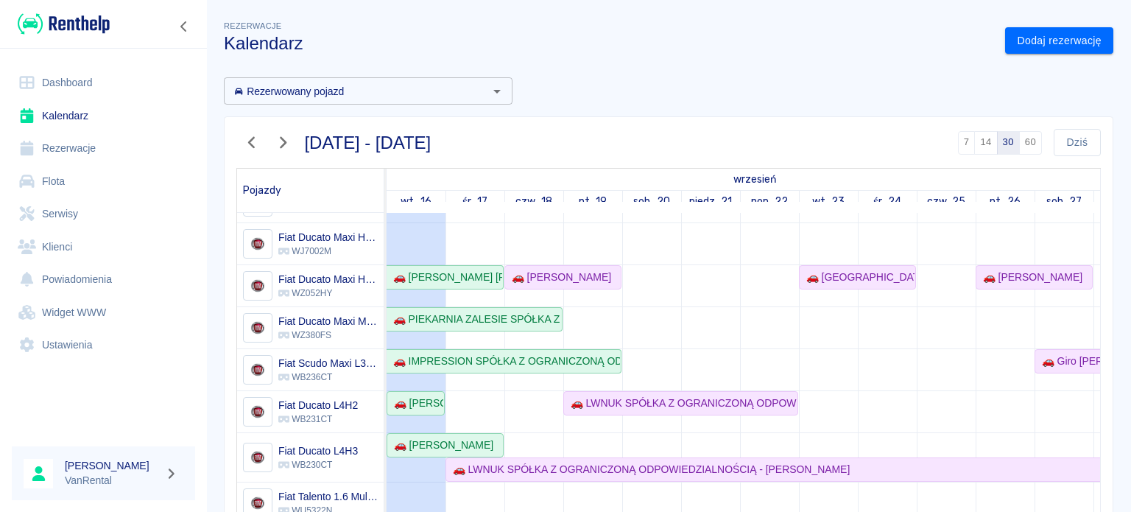
click at [71, 245] on link "Klienci" at bounding box center [103, 246] width 183 height 33
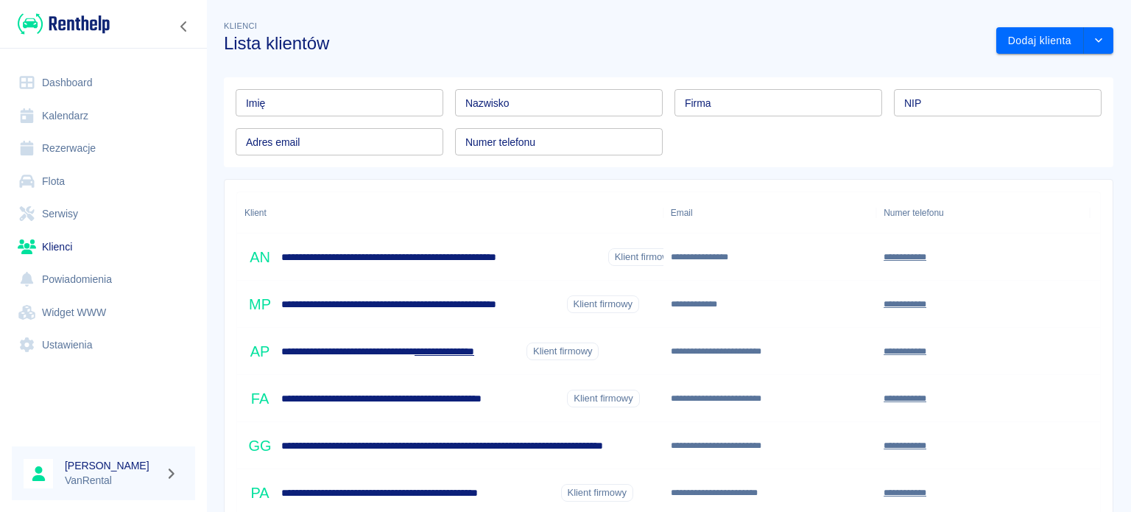
drag, startPoint x: 477, startPoint y: 126, endPoint x: 481, endPoint y: 116, distance: 10.3
click at [477, 125] on div "Numer telefonu Numer telefonu" at bounding box center [552, 135] width 219 height 39
click at [483, 109] on input "Nazwisko" at bounding box center [559, 102] width 208 height 27
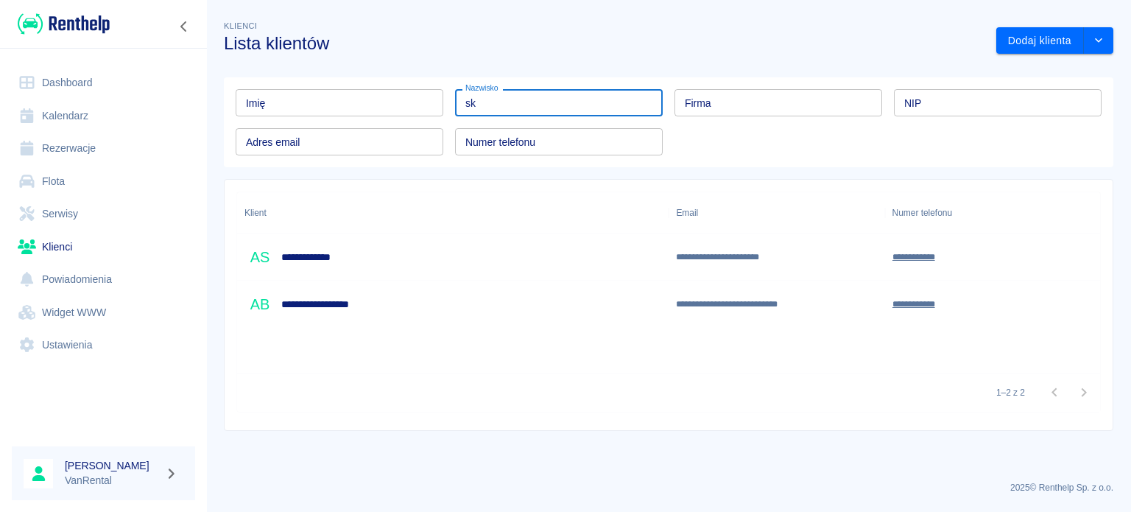
type input "s"
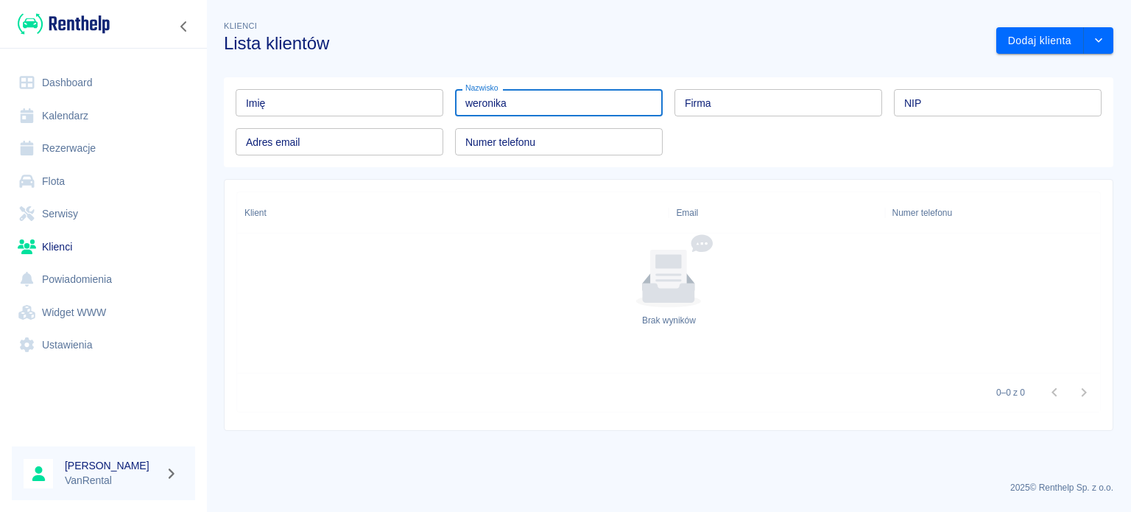
drag, startPoint x: 529, startPoint y: 103, endPoint x: 380, endPoint y: 88, distance: 149.5
click at [382, 88] on div "Imię Imię Nazwisko weronika Nazwisko Firma Firma NIP NIP Adres email Adres emai…" at bounding box center [662, 116] width 877 height 78
type input "weronika"
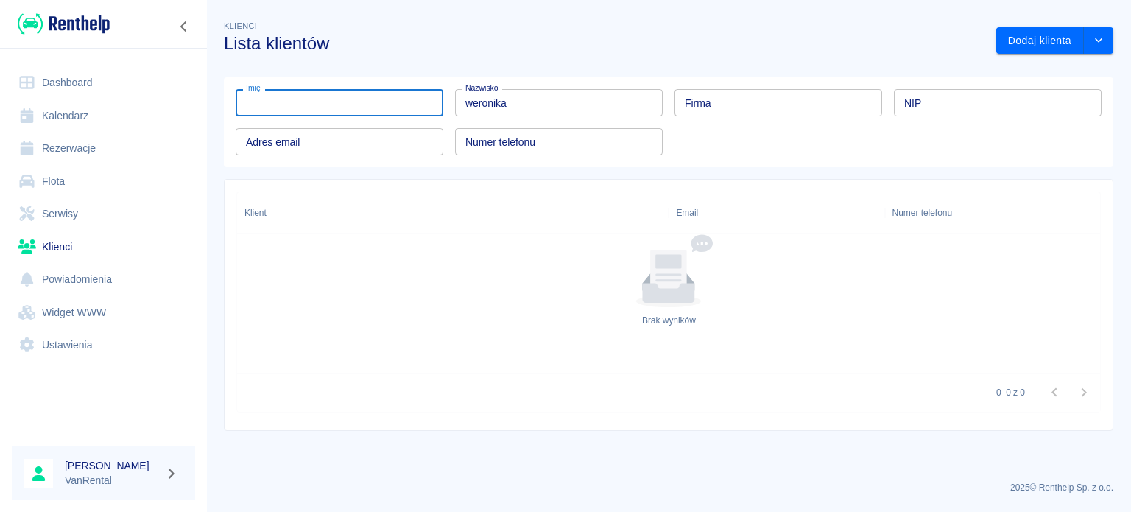
drag, startPoint x: 330, startPoint y: 99, endPoint x: 205, endPoint y: 102, distance: 124.4
click at [205, 102] on div "Dashboard Kalendarz Rezerwacje Flota Serwisy Klienci Powiadomienia Widget WWW U…" at bounding box center [565, 256] width 1131 height 512
type input "weronika"
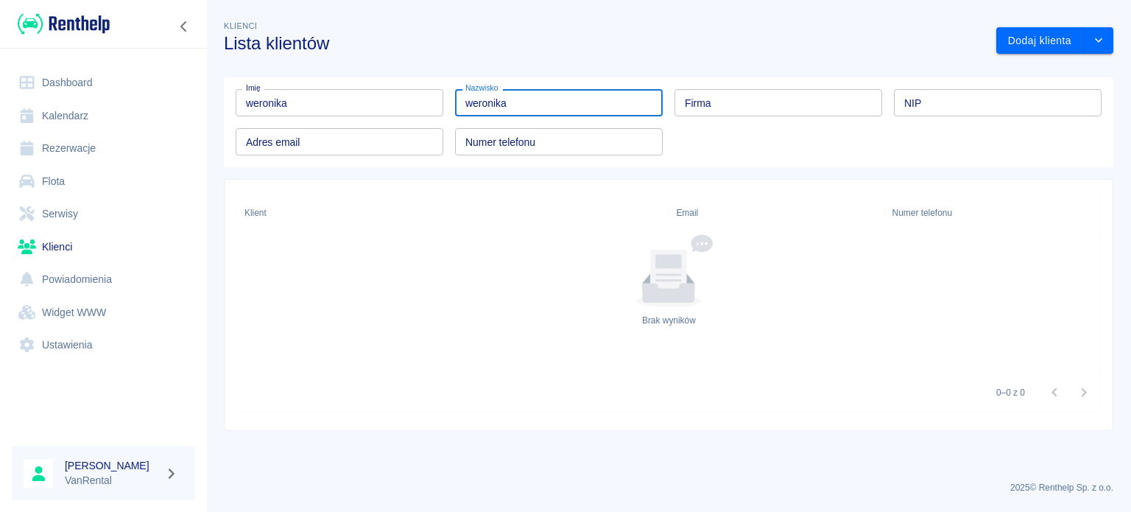
drag, startPoint x: 533, startPoint y: 102, endPoint x: 384, endPoint y: 98, distance: 149.5
click at [385, 97] on div "Imię weronika Imię Nazwisko weronika Nazwisko Firma Firma NIP NIP Adres email A…" at bounding box center [662, 116] width 877 height 78
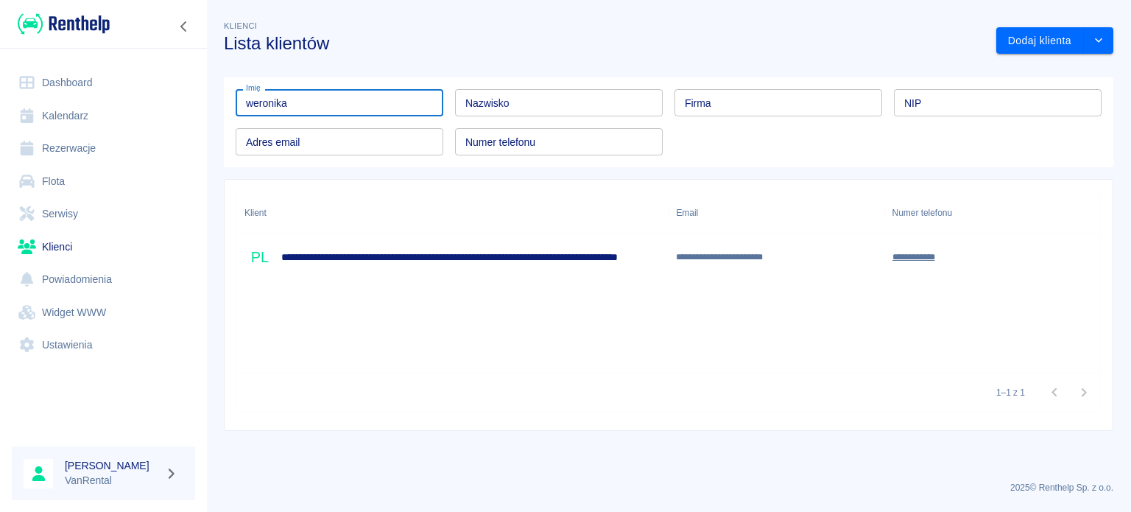
drag, startPoint x: 359, startPoint y: 105, endPoint x: 144, endPoint y: 107, distance: 215.7
click at [144, 107] on div "**********" at bounding box center [565, 256] width 1131 height 512
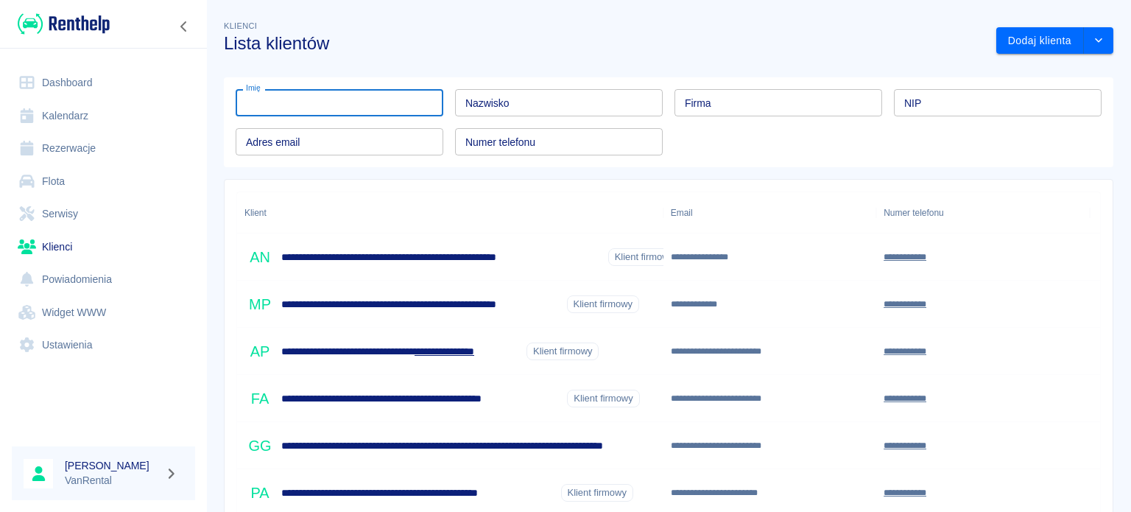
click at [114, 118] on link "Kalendarz" at bounding box center [103, 115] width 183 height 33
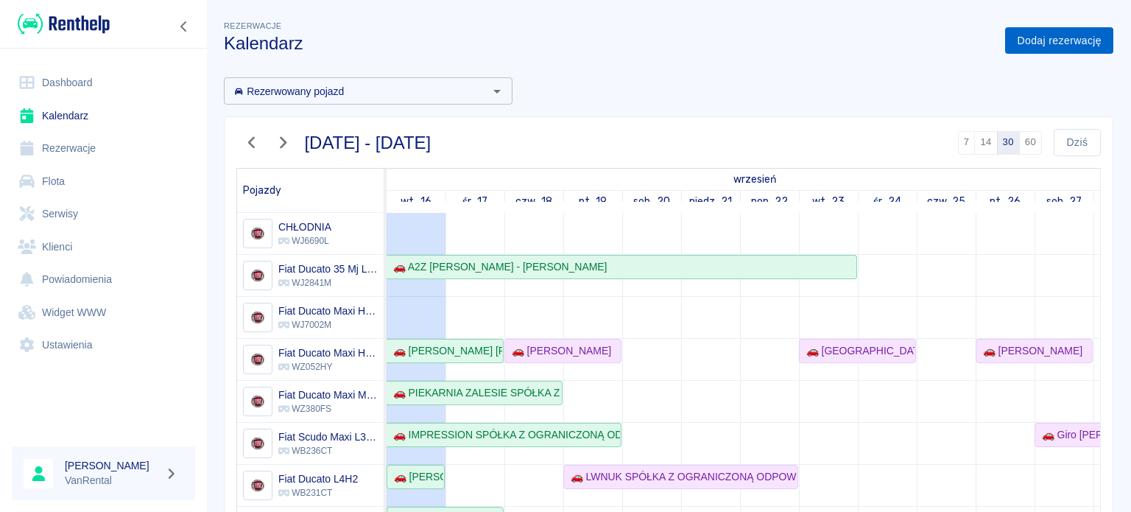
click at [1014, 43] on link "Dodaj rezerwację" at bounding box center [1059, 40] width 108 height 27
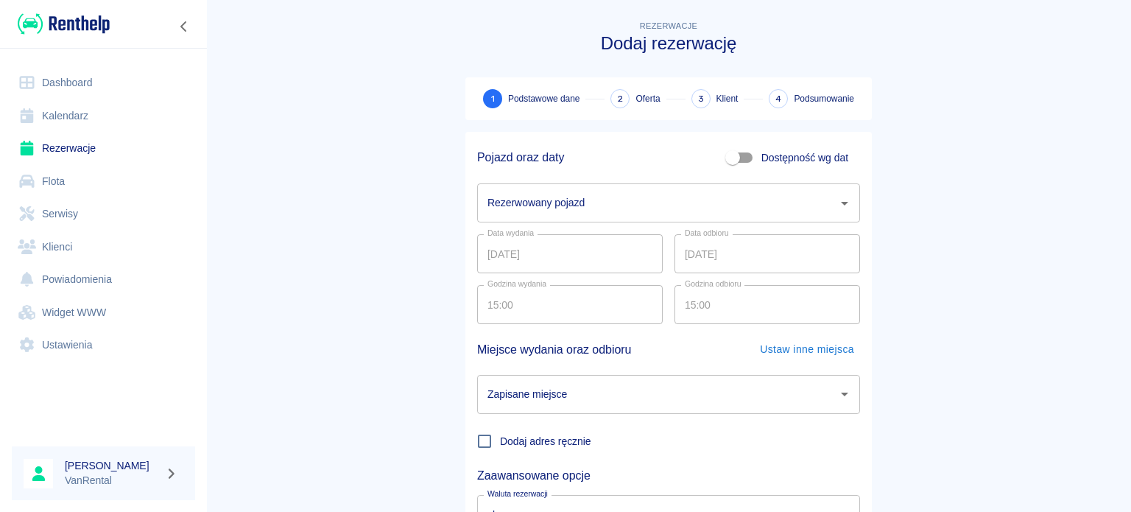
click at [577, 199] on input "Rezerwowany pojazd" at bounding box center [657, 203] width 347 height 26
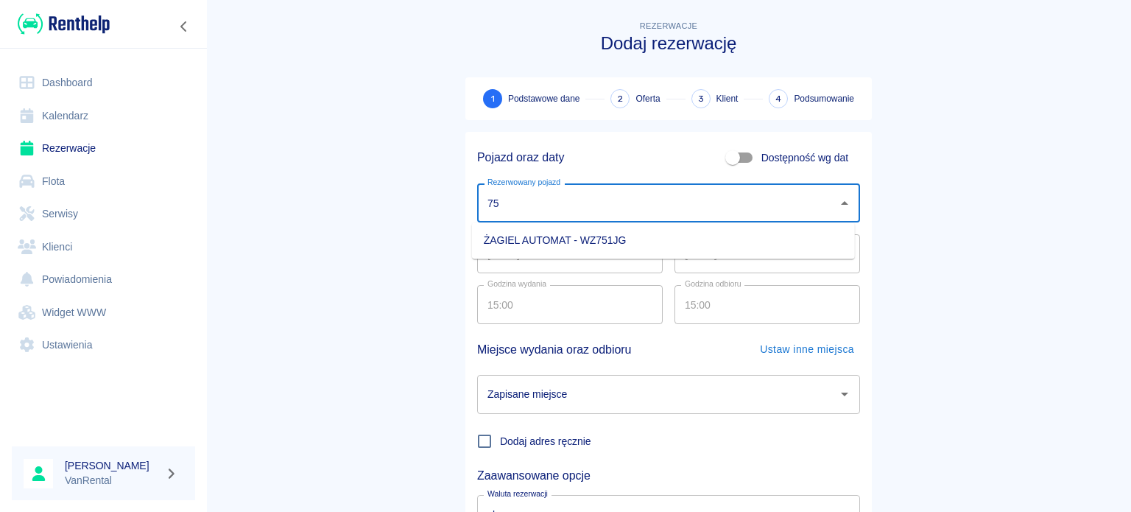
click at [549, 222] on body "Używamy plików Cookies, by zapewnić Ci najlepsze możliwe doświadczenie. Aby dow…" at bounding box center [565, 256] width 1131 height 512
click at [547, 240] on li "ŻAGIEL AUTOMAT - WZ751JG" at bounding box center [663, 240] width 383 height 24
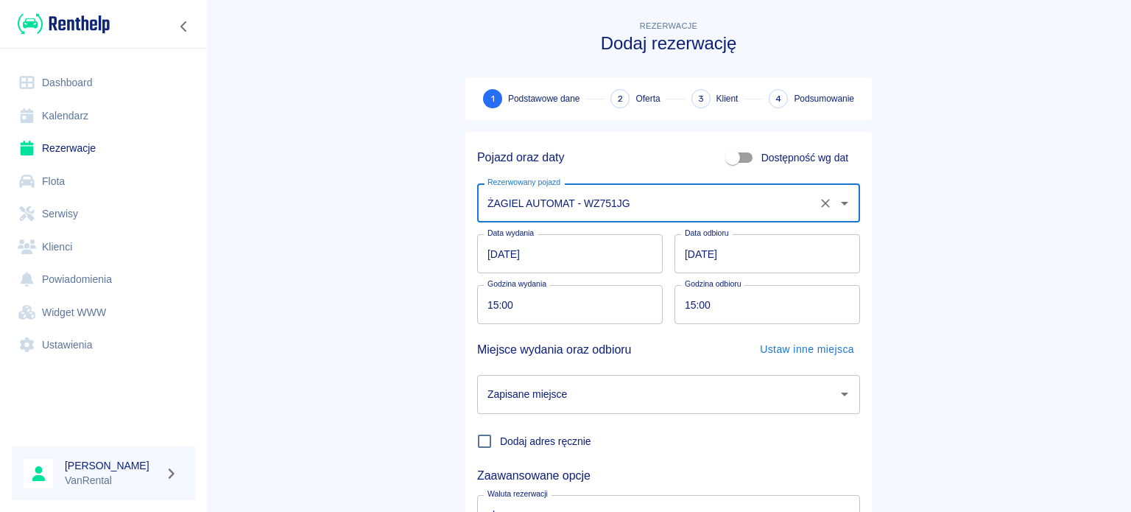
type input "ŻAGIEL AUTOMAT - WZ751JG"
click at [484, 251] on input "16.09.2025" at bounding box center [570, 253] width 186 height 39
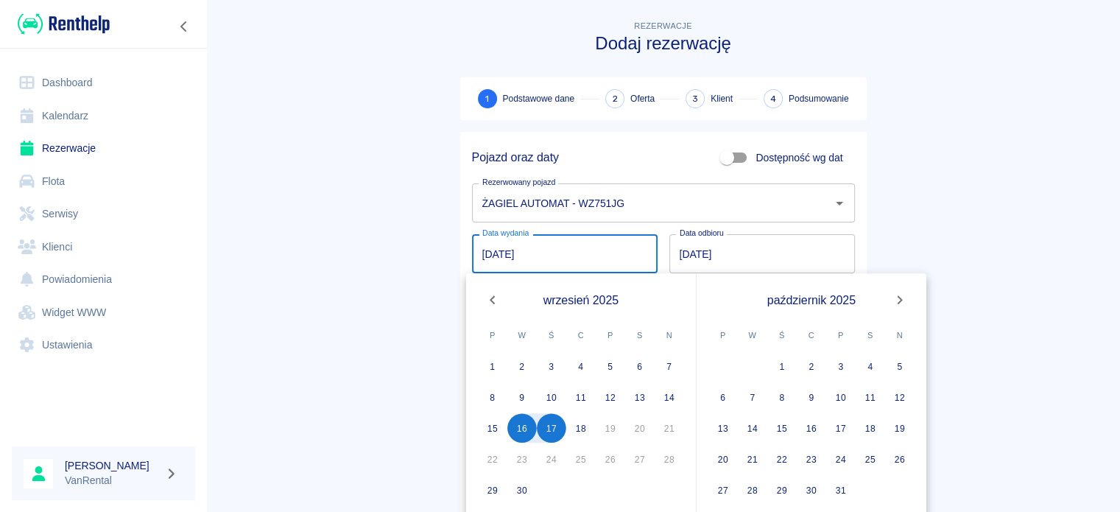
click at [305, 317] on main "Rezerwacje Dodaj rezerwację 1 Podstawowe dane 2 Oferta 3 Klient 4 Podsumowanie …" at bounding box center [663, 307] width 914 height 579
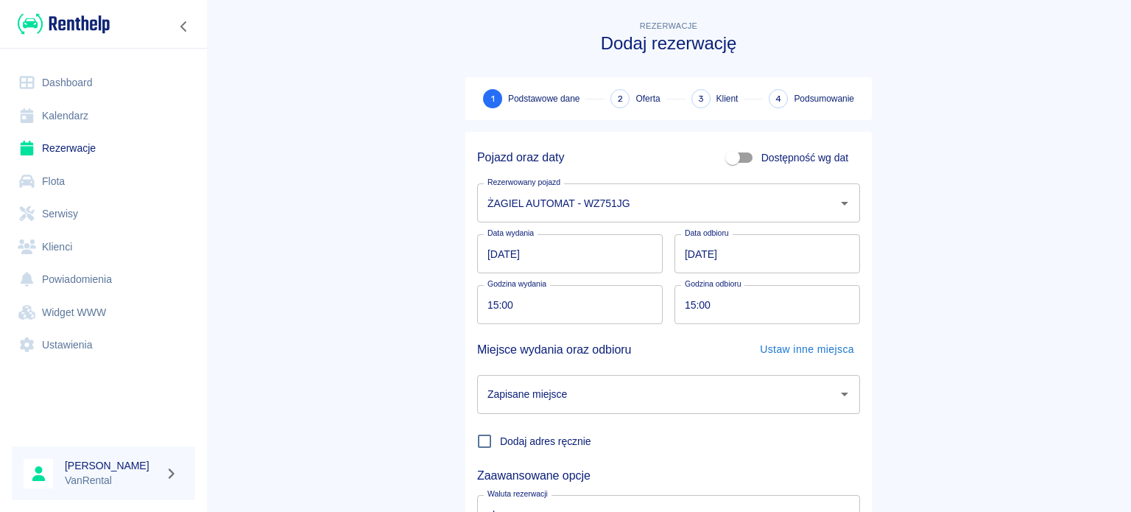
click at [492, 304] on input "15:00" at bounding box center [564, 304] width 175 height 39
type input "16:00"
click at [683, 308] on input "15:00" at bounding box center [761, 304] width 175 height 39
type input "16:00"
click at [674, 389] on input "Zapisane miejsce" at bounding box center [657, 394] width 347 height 26
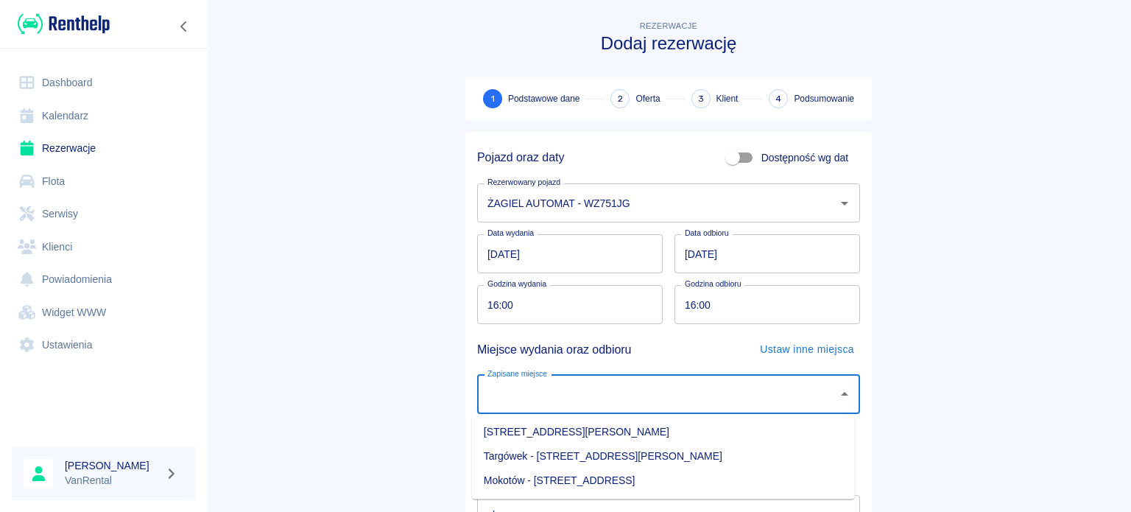
click at [667, 439] on li "Gocław - Warszawa, Jana Nowaka-Jeziorańskiego 4" at bounding box center [663, 432] width 383 height 24
type input "Gocław - Warszawa, Jana Nowaka-Jeziorańskiego 4"
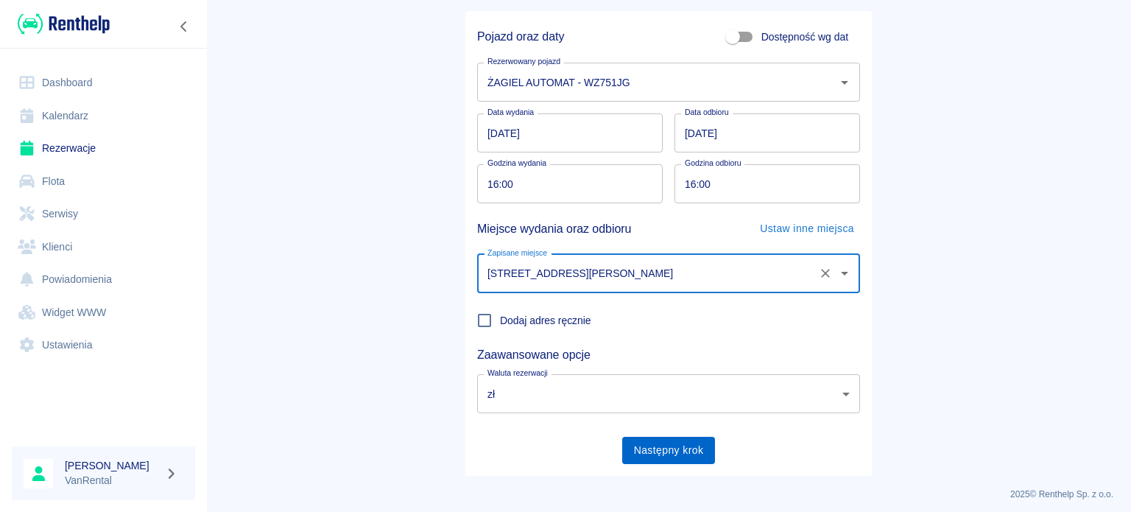
scroll to position [127, 0]
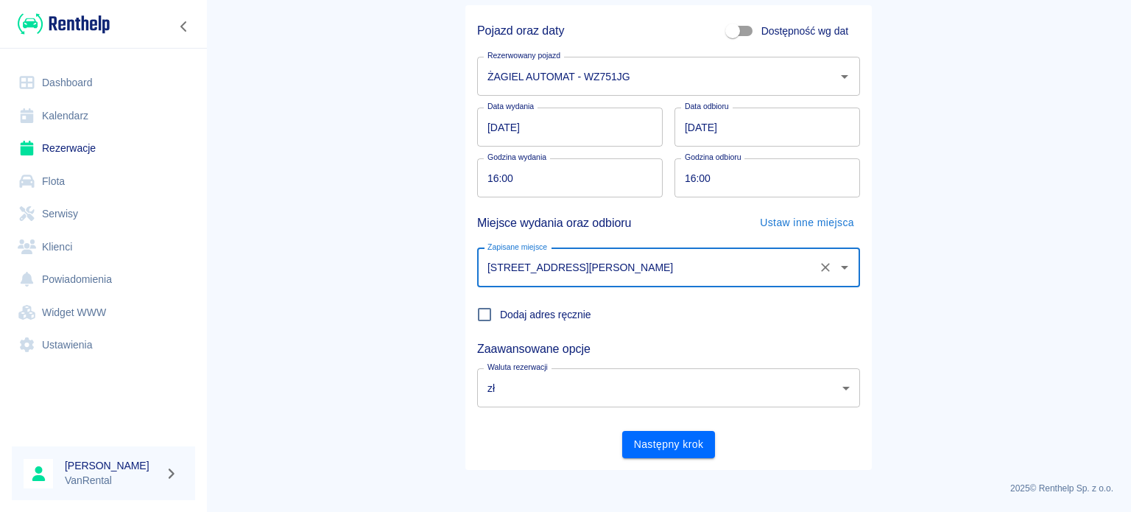
click at [665, 434] on button "Następny krok" at bounding box center [668, 444] width 93 height 27
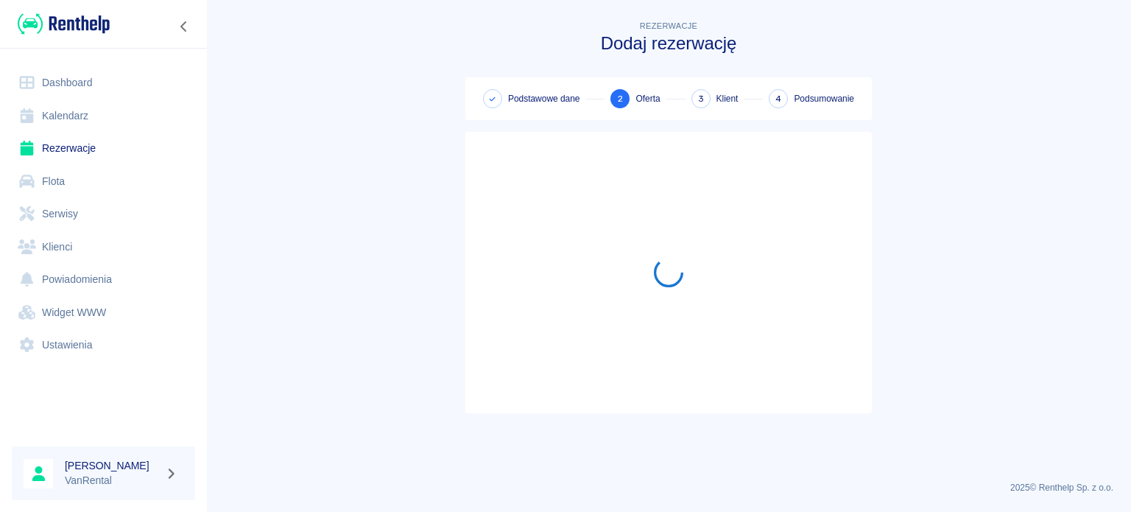
scroll to position [0, 0]
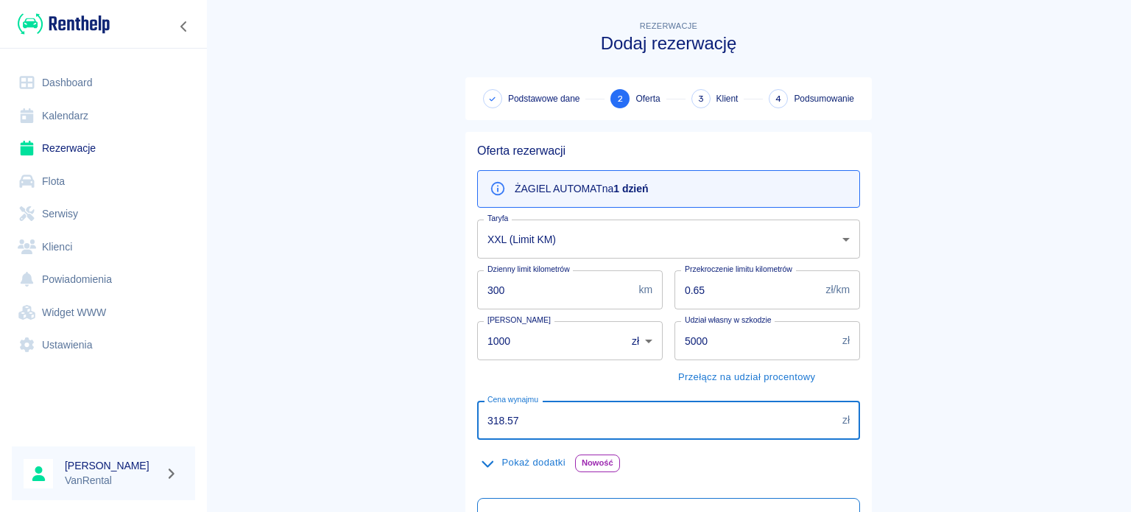
drag, startPoint x: 450, startPoint y: 401, endPoint x: 400, endPoint y: 399, distance: 49.4
click at [400, 399] on main "Rezerwacje Dodaj rezerwację Podstawowe dane 2 Oferta 3 Klient 4 Podsumowanie Of…" at bounding box center [668, 383] width 925 height 730
type input "330.87"
click at [514, 459] on button "Pokaż dodatki" at bounding box center [523, 462] width 92 height 23
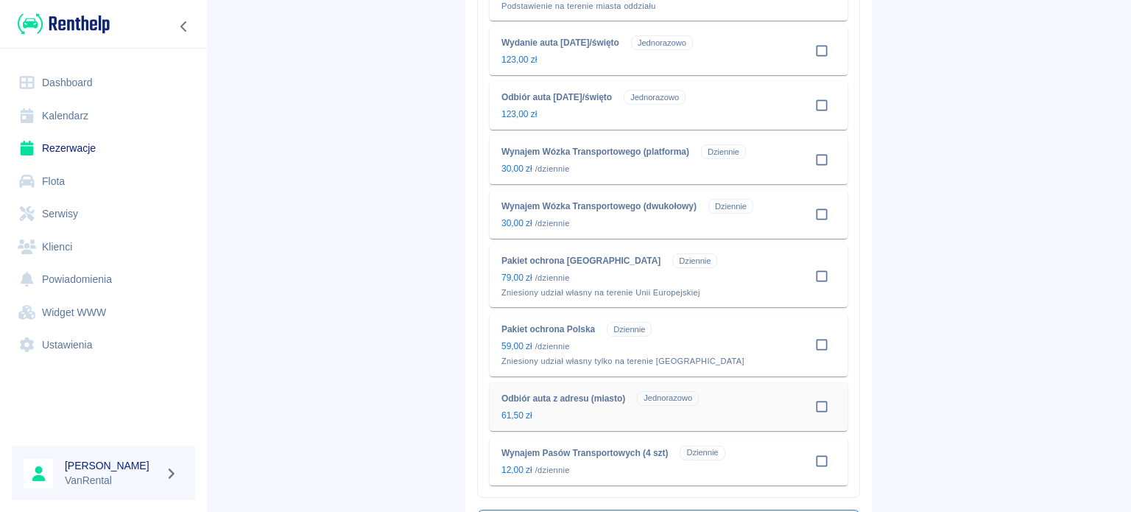
scroll to position [736, 0]
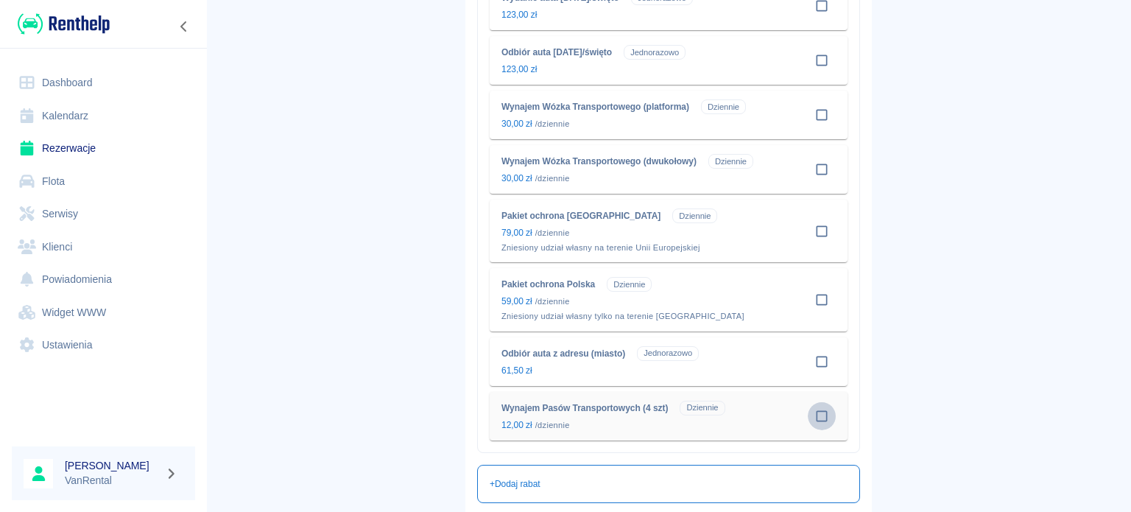
click at [819, 422] on input "checkbox" at bounding box center [822, 416] width 28 height 28
checkbox input "true"
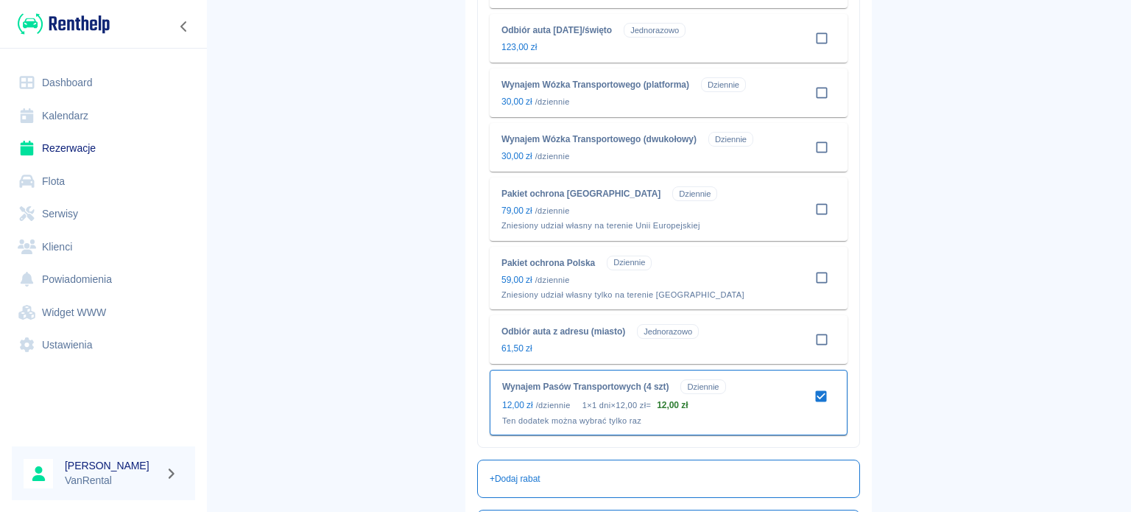
scroll to position [810, 0]
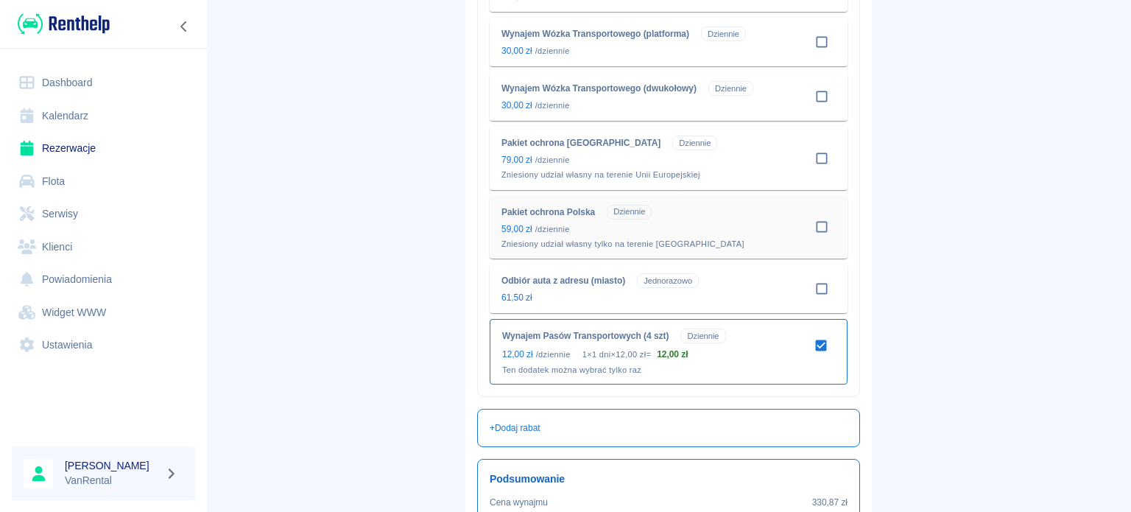
click at [819, 229] on input "checkbox" at bounding box center [822, 227] width 28 height 28
checkbox input "true"
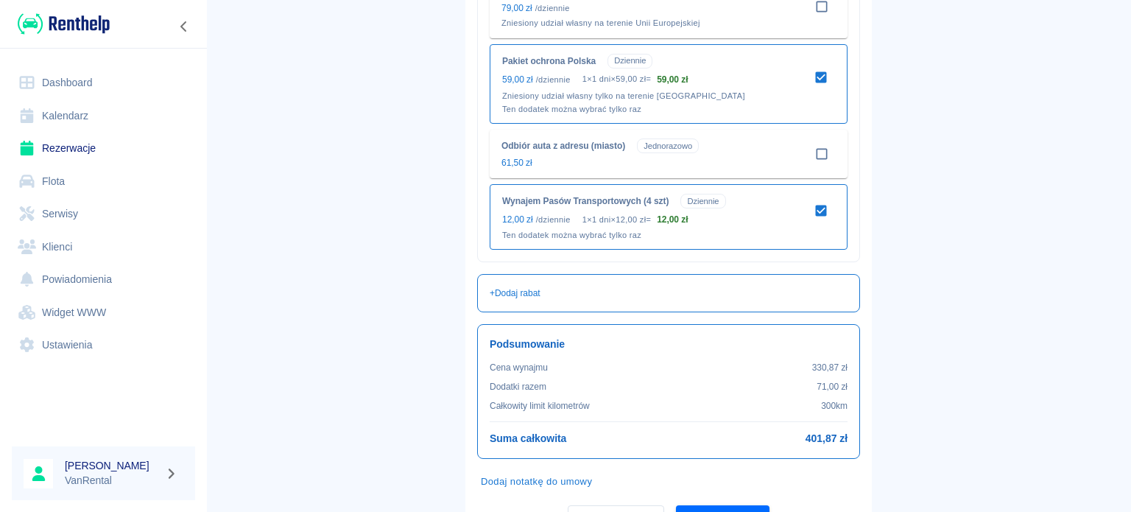
scroll to position [1031, 0]
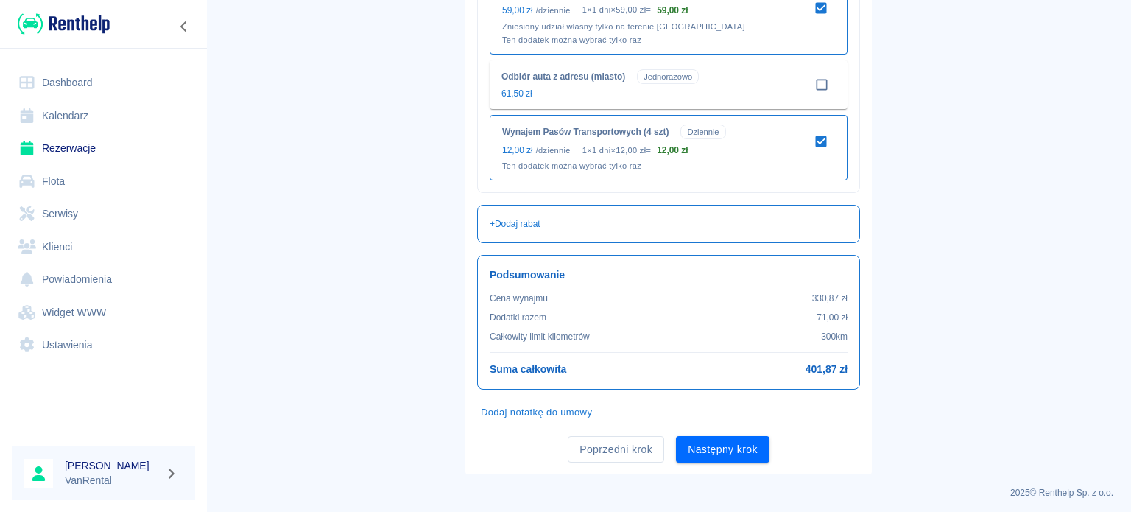
click at [710, 448] on button "Następny krok" at bounding box center [722, 449] width 93 height 27
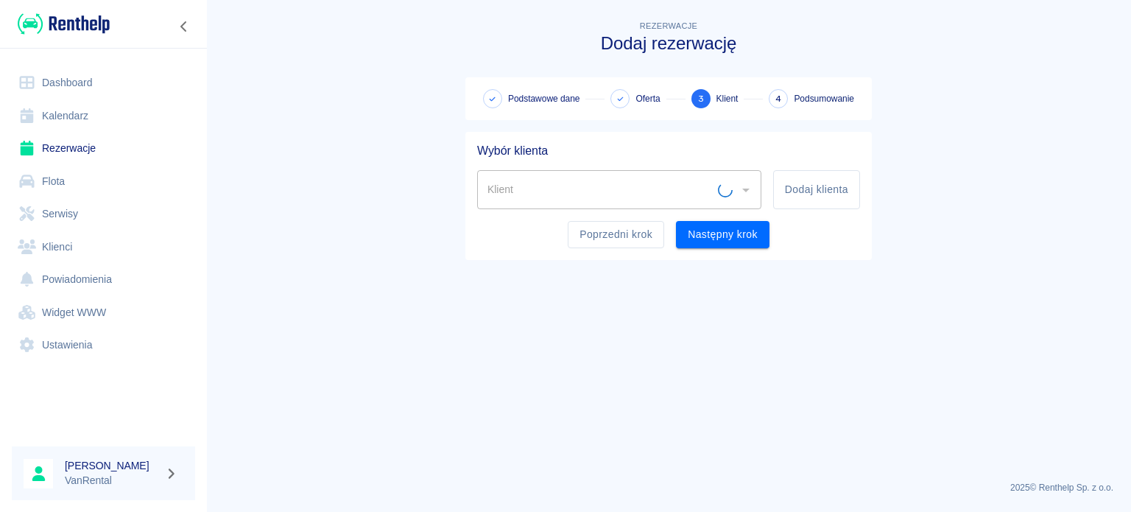
scroll to position [0, 0]
click at [781, 181] on button "Dodaj klienta" at bounding box center [816, 189] width 87 height 39
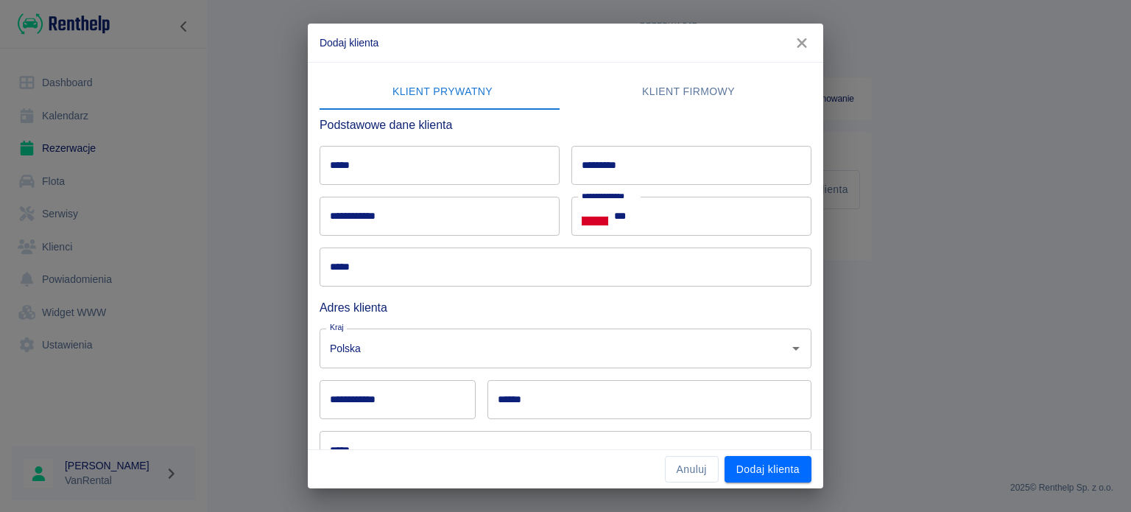
click at [512, 157] on input "*****" at bounding box center [439, 165] width 240 height 39
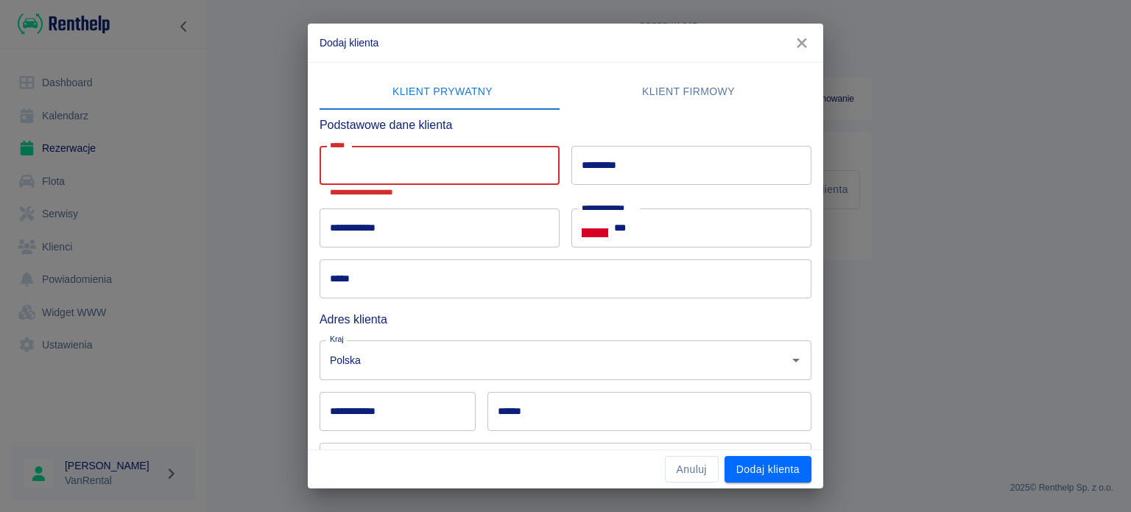
click at [663, 162] on input "*********" at bounding box center [691, 165] width 240 height 39
paste input "*****"
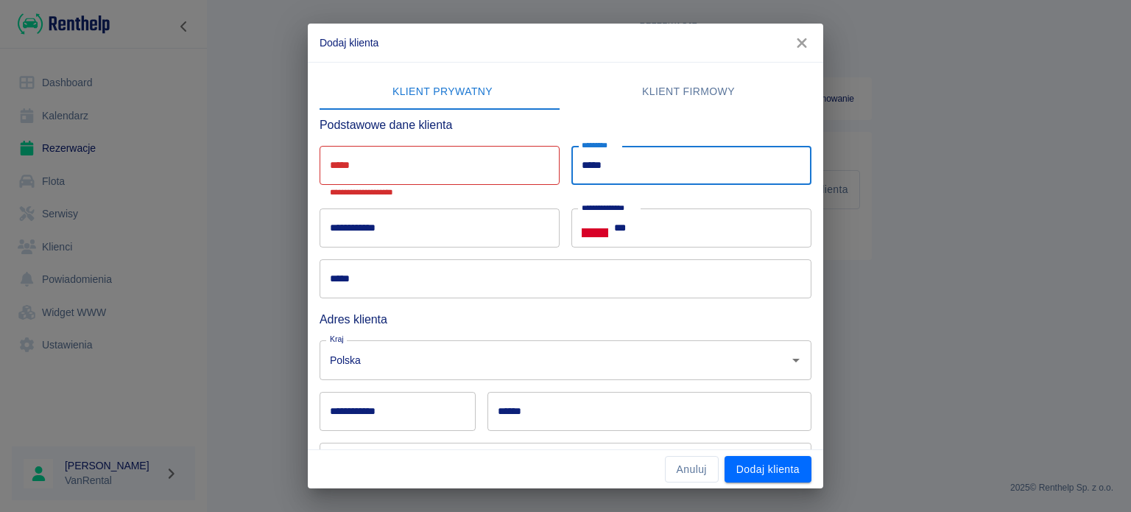
type input "*****"
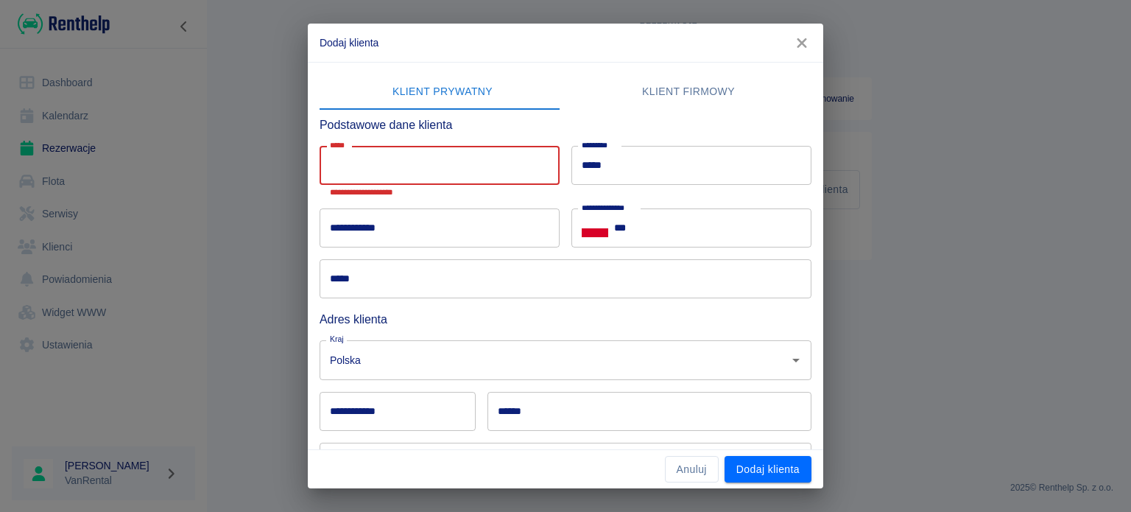
click at [433, 170] on input "*****" at bounding box center [439, 165] width 240 height 39
paste input "********"
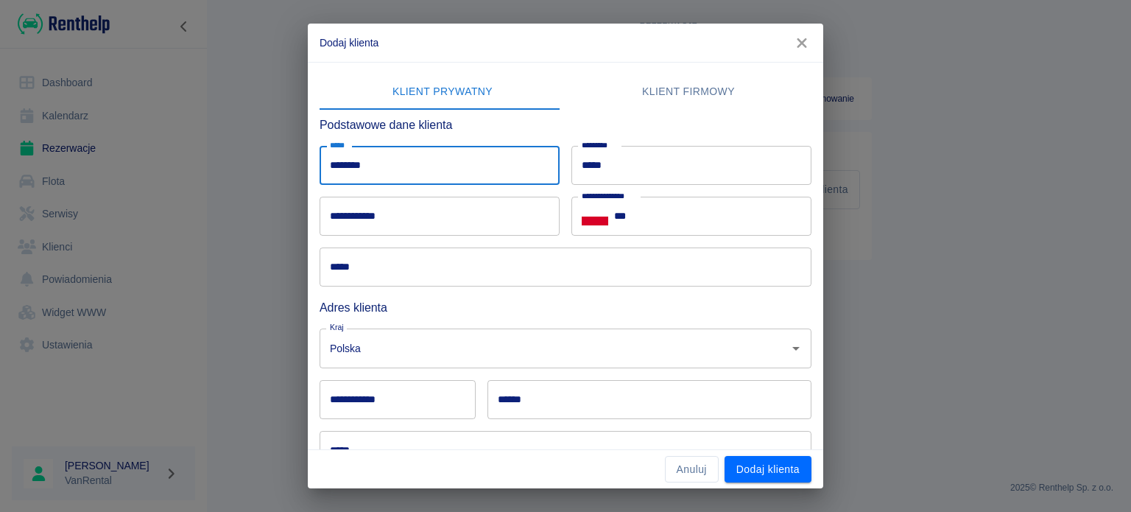
type input "********"
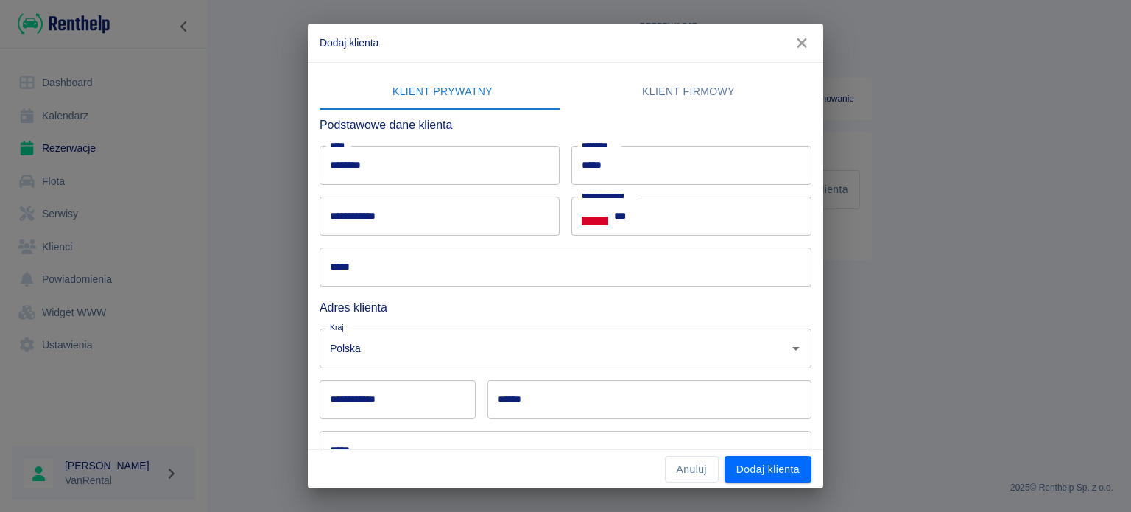
drag, startPoint x: 489, startPoint y: 240, endPoint x: 481, endPoint y: 221, distance: 20.8
click at [486, 238] on div "***** *****" at bounding box center [560, 261] width 504 height 51
click at [481, 221] on input "**********" at bounding box center [439, 216] width 240 height 39
paste input "**********"
type input "**********"
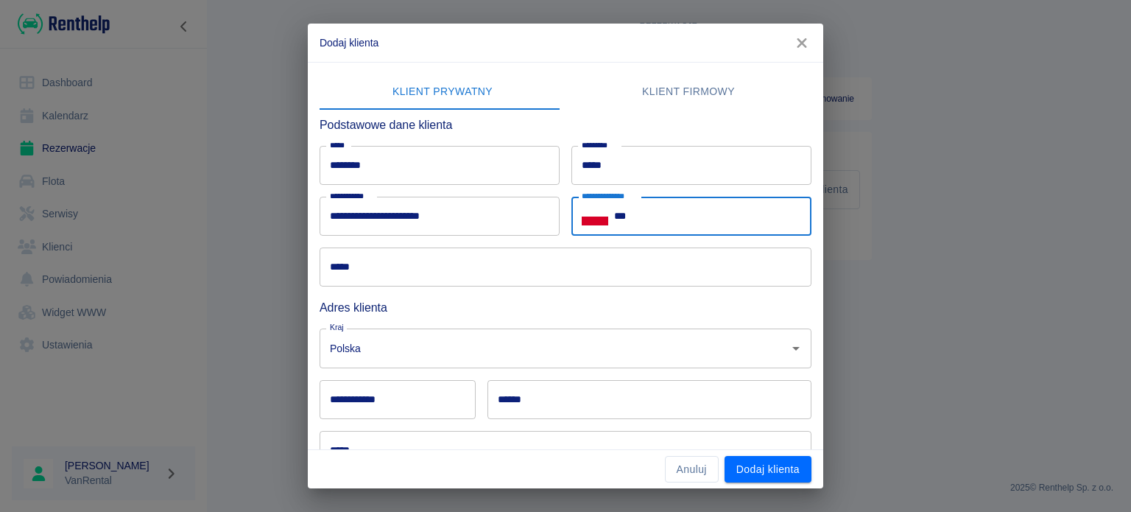
click at [671, 222] on input "***" at bounding box center [712, 216] width 197 height 39
paste input "**********"
type input "**********"
click at [385, 281] on input "*****" at bounding box center [565, 266] width 492 height 39
paste input "**********"
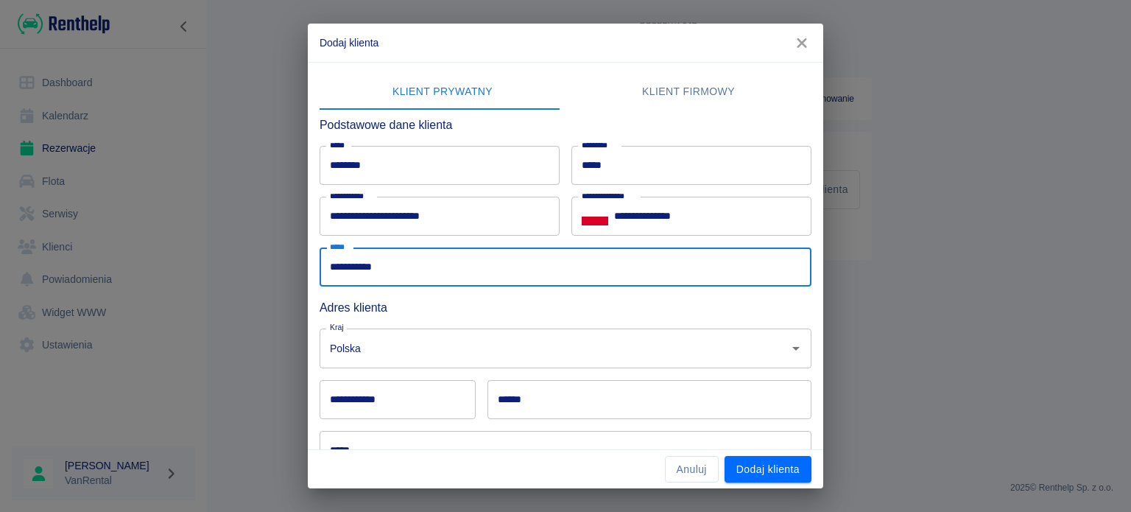
type input "**********"
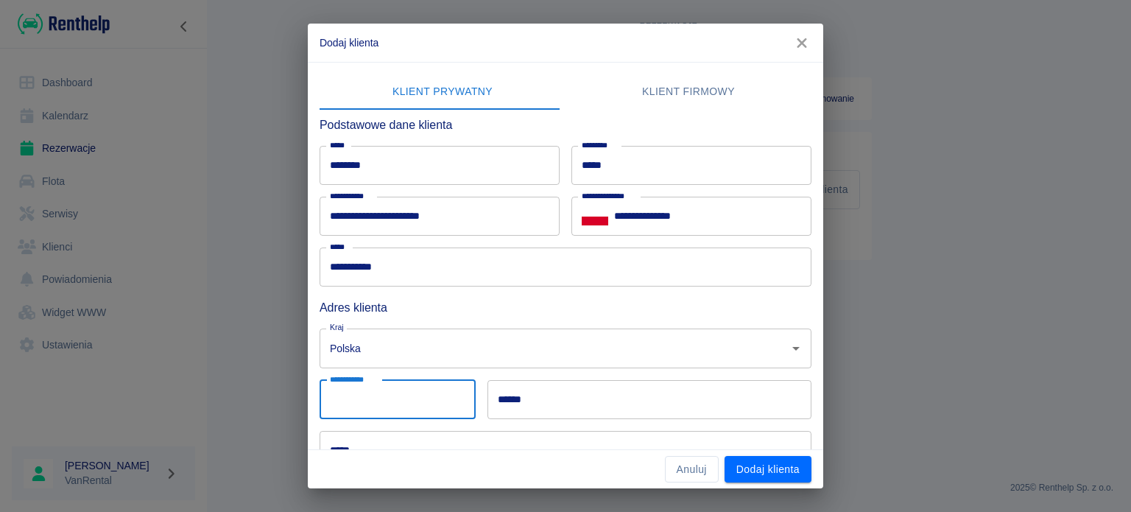
drag, startPoint x: 422, startPoint y: 403, endPoint x: 434, endPoint y: 401, distance: 12.7
click at [422, 403] on input "**********" at bounding box center [397, 399] width 156 height 39
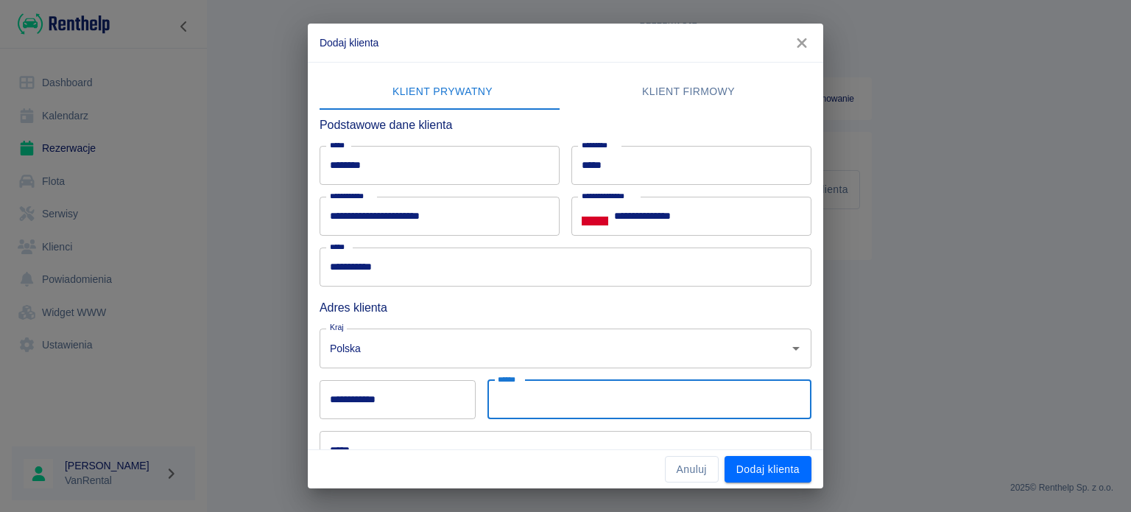
click at [723, 409] on input "******" at bounding box center [649, 399] width 324 height 39
type input "********"
click at [442, 445] on input "*****" at bounding box center [565, 450] width 492 height 39
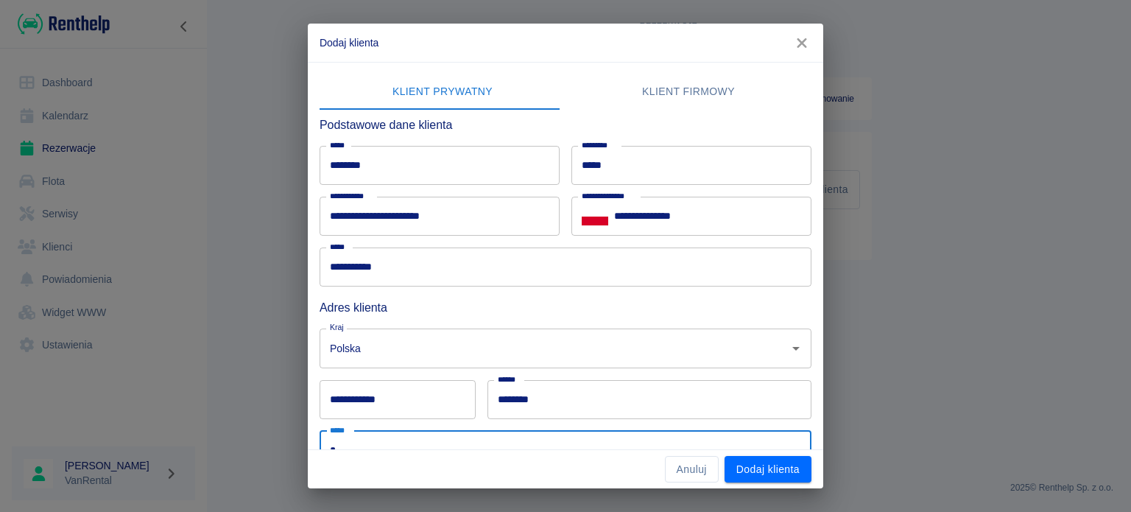
scroll to position [7, 0]
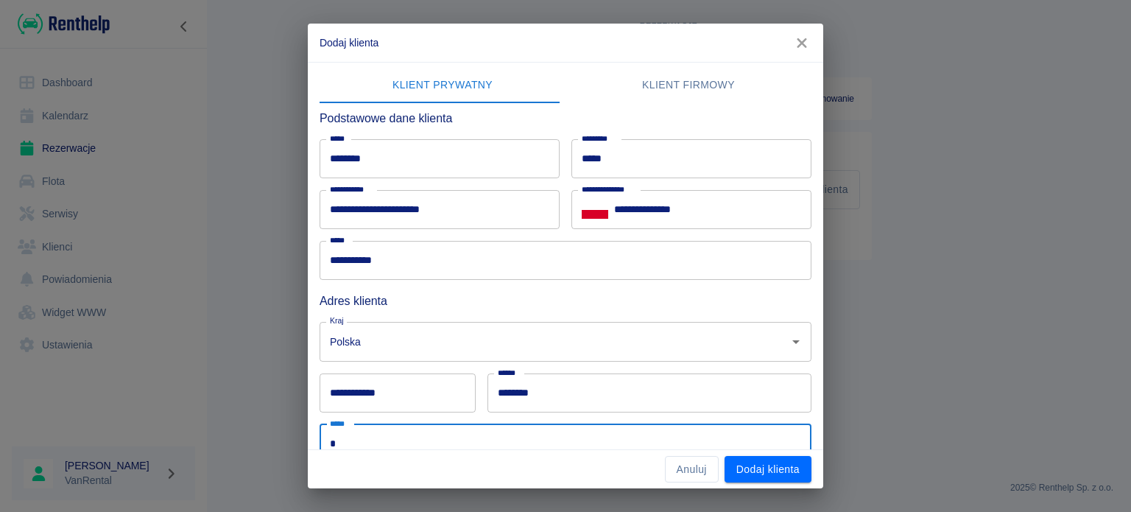
paste input "**********"
type input "**********"
click at [409, 399] on input "**********" at bounding box center [397, 392] width 156 height 39
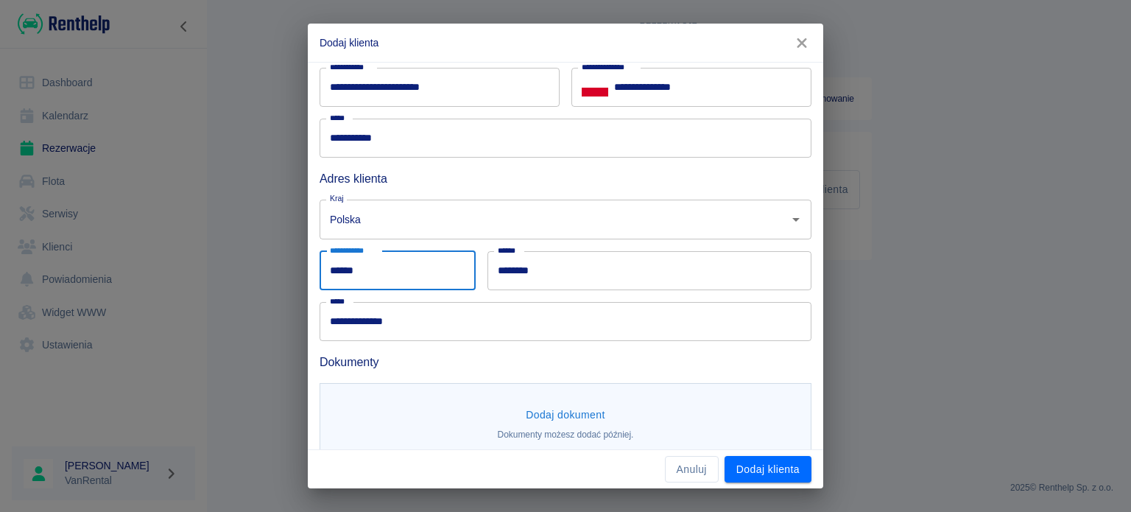
scroll to position [150, 0]
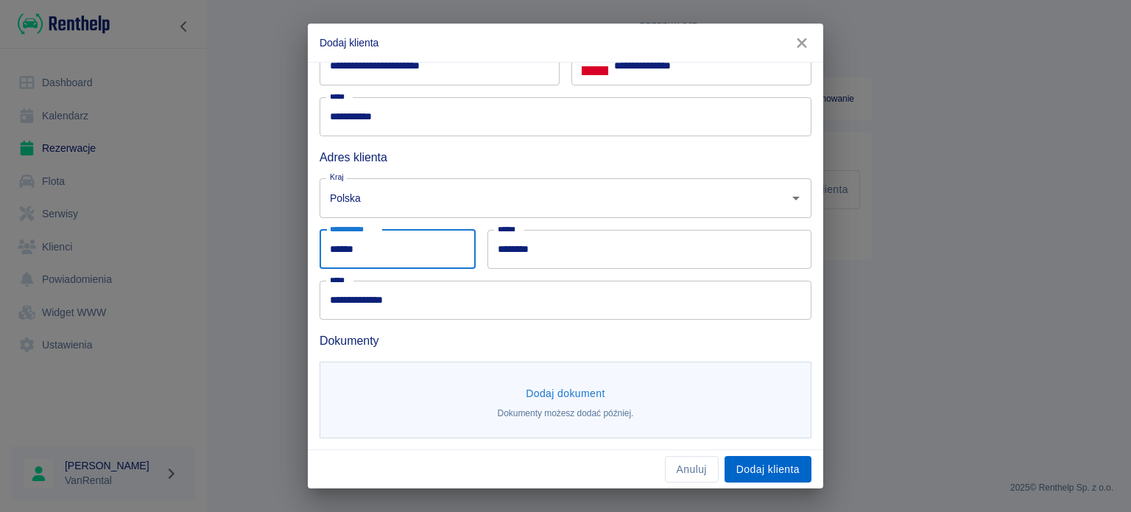
type input "******"
click at [760, 458] on button "Dodaj klienta" at bounding box center [767, 469] width 87 height 27
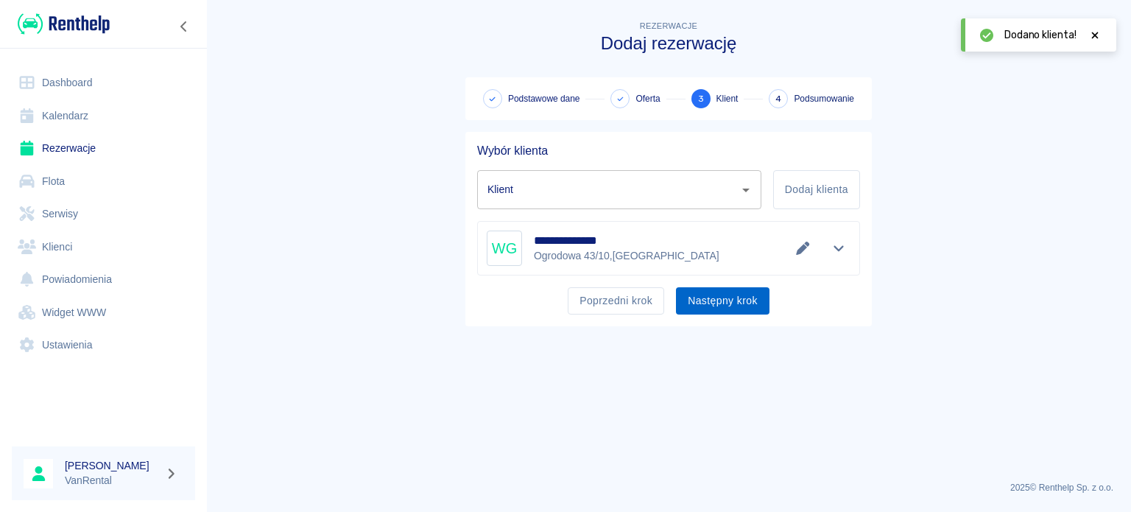
drag, startPoint x: 716, startPoint y: 315, endPoint x: 710, endPoint y: 301, distance: 14.9
click at [713, 314] on div "**********" at bounding box center [668, 229] width 406 height 194
click at [713, 300] on button "Następny krok" at bounding box center [722, 300] width 93 height 27
type input "Wojciech Gulak (+48784518439)"
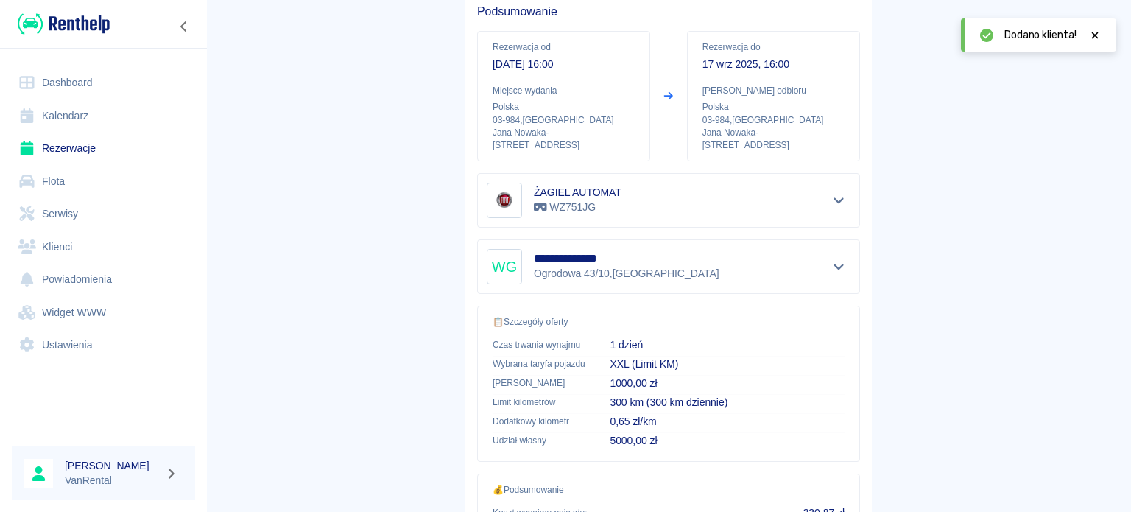
scroll to position [301, 0]
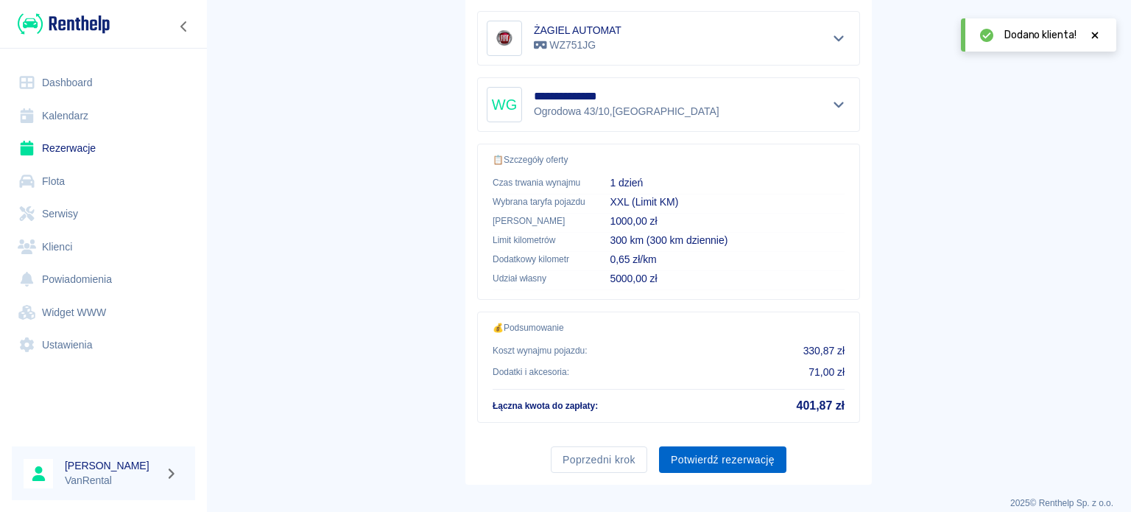
click at [727, 453] on button "Potwierdź rezerwację" at bounding box center [722, 459] width 127 height 27
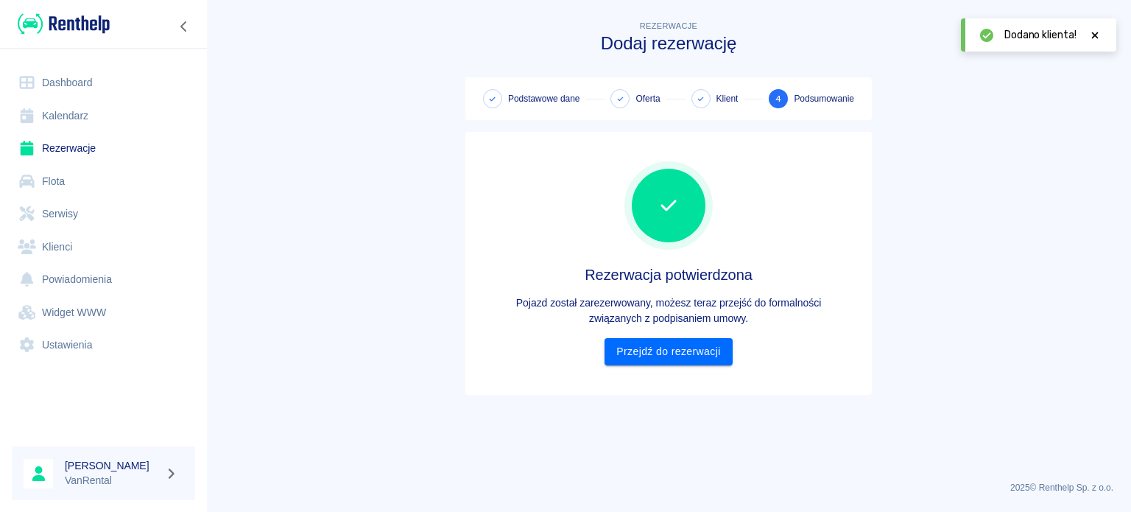
scroll to position [0, 0]
click at [732, 359] on link "Przejdź do rezerwacji" at bounding box center [667, 351] width 127 height 27
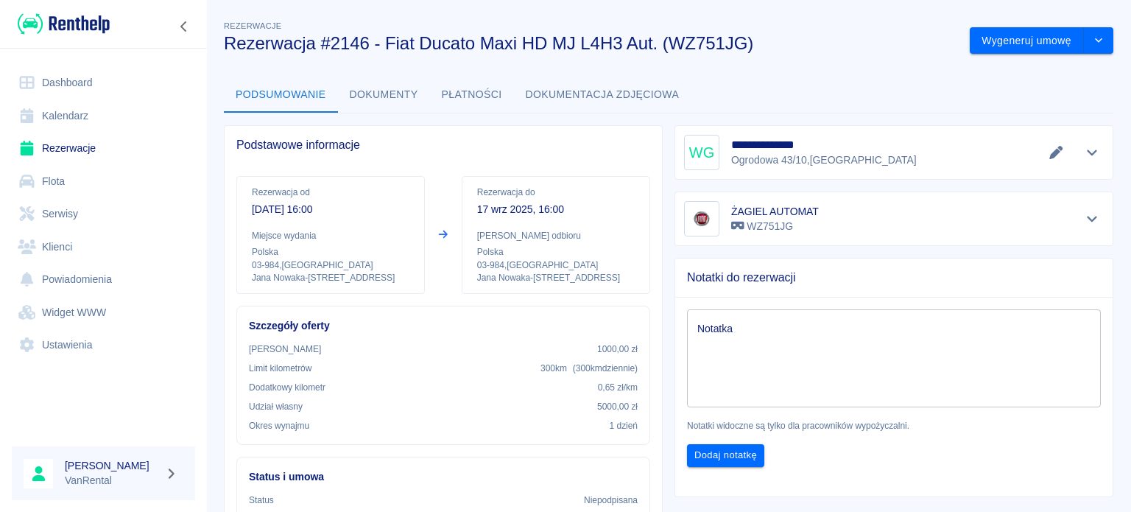
click at [1048, 158] on icon "Edytuj dane" at bounding box center [1056, 152] width 17 height 13
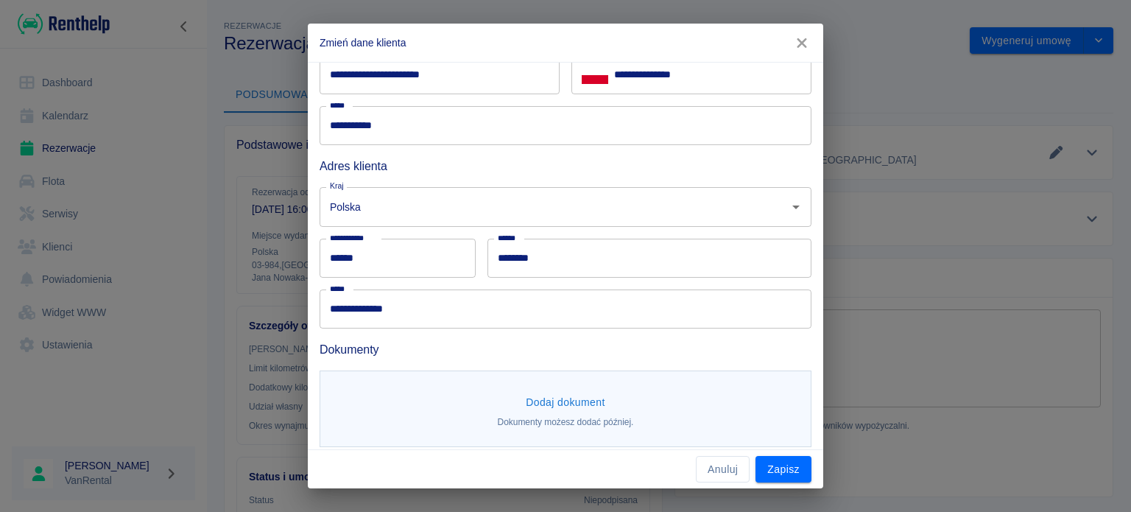
scroll to position [150, 0]
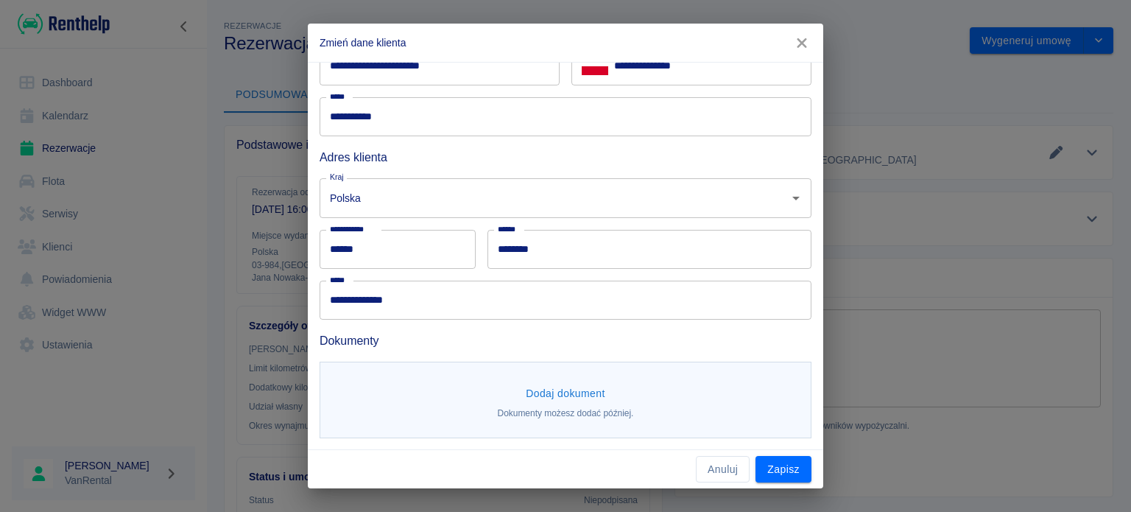
click at [577, 408] on p "Dokumenty możesz dodać później." at bounding box center [566, 412] width 136 height 13
click at [577, 395] on button "Dodaj dokument" at bounding box center [565, 393] width 91 height 27
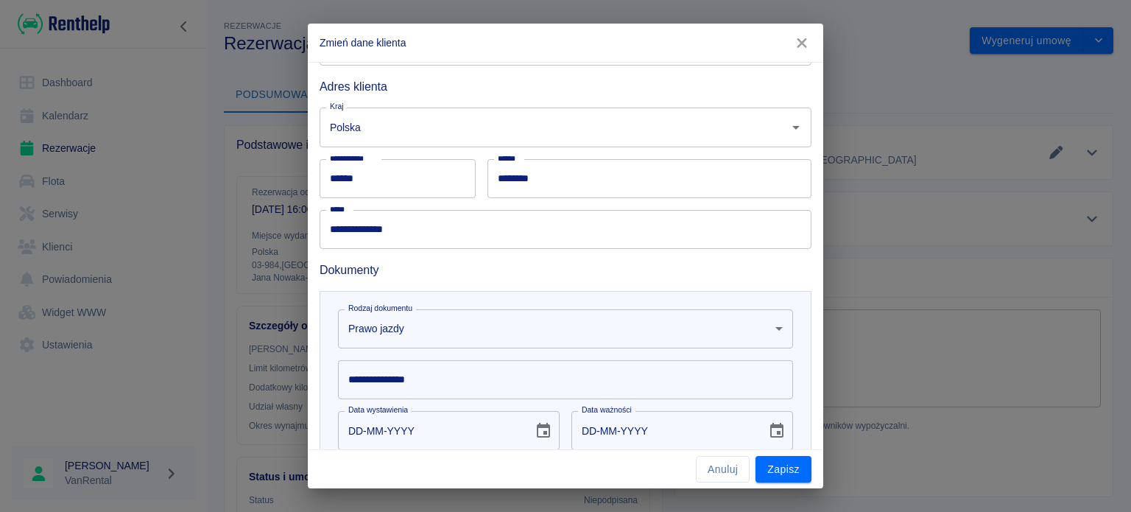
scroll to position [224, 0]
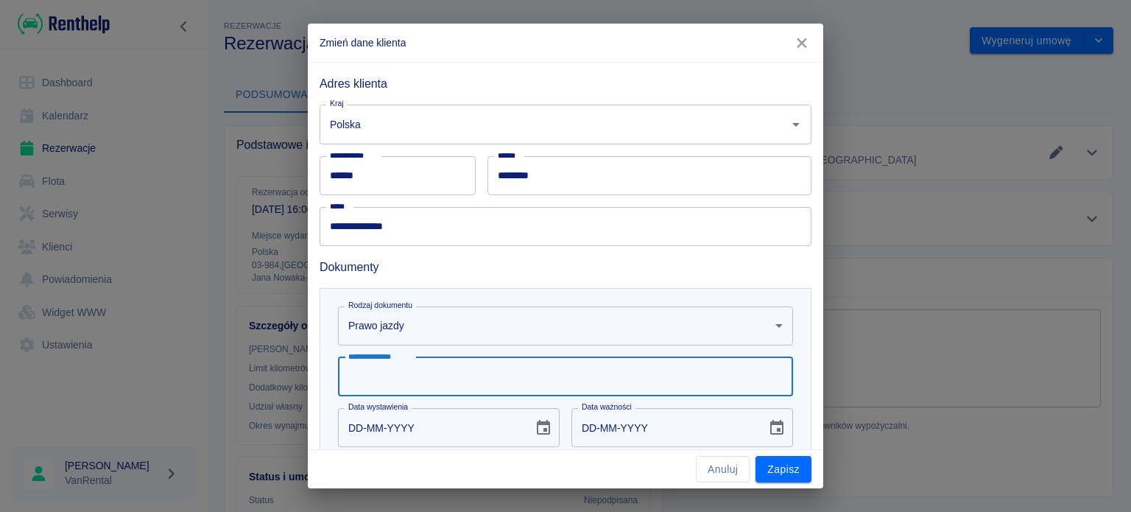
click at [459, 366] on input "**********" at bounding box center [565, 376] width 455 height 39
type input "**********"
click at [369, 425] on input "DD-MM-YYYY" at bounding box center [430, 427] width 185 height 39
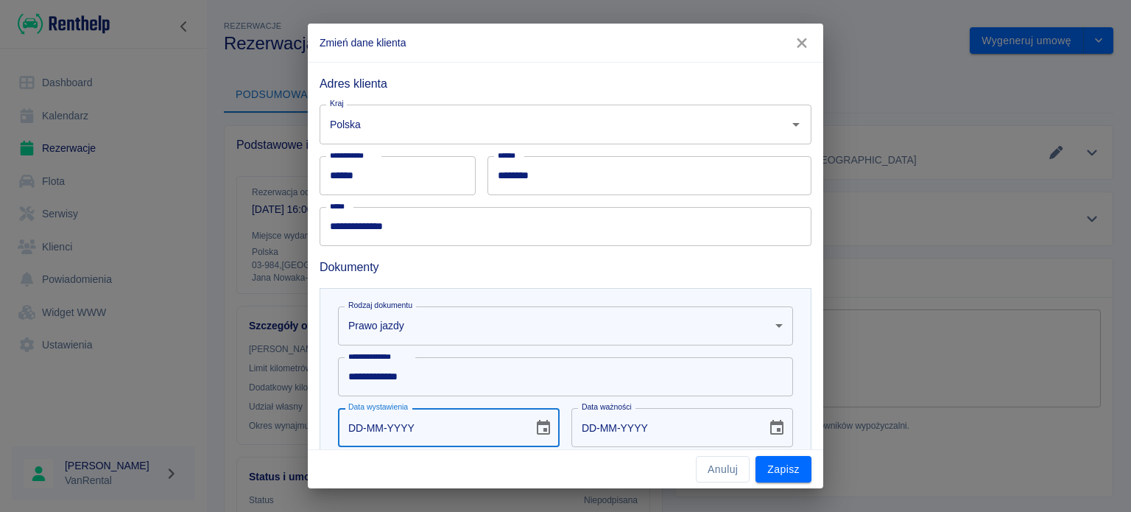
click at [359, 430] on input "DD-MM-YYYY" at bounding box center [430, 427] width 185 height 39
type input "19-01-0002"
type input "19-01-0012"
type input "19-01-0020"
type input "19-01-0030"
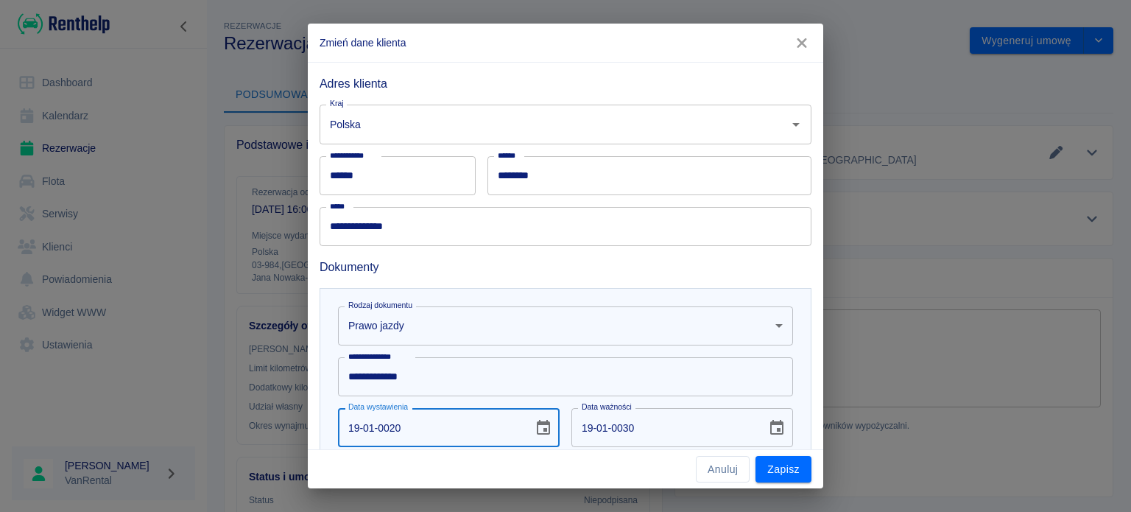
type input "19-01-0200"
type input "19-01-0210"
type input "19-01-2002"
type input "19-01-2012"
type input "19-01-0002"
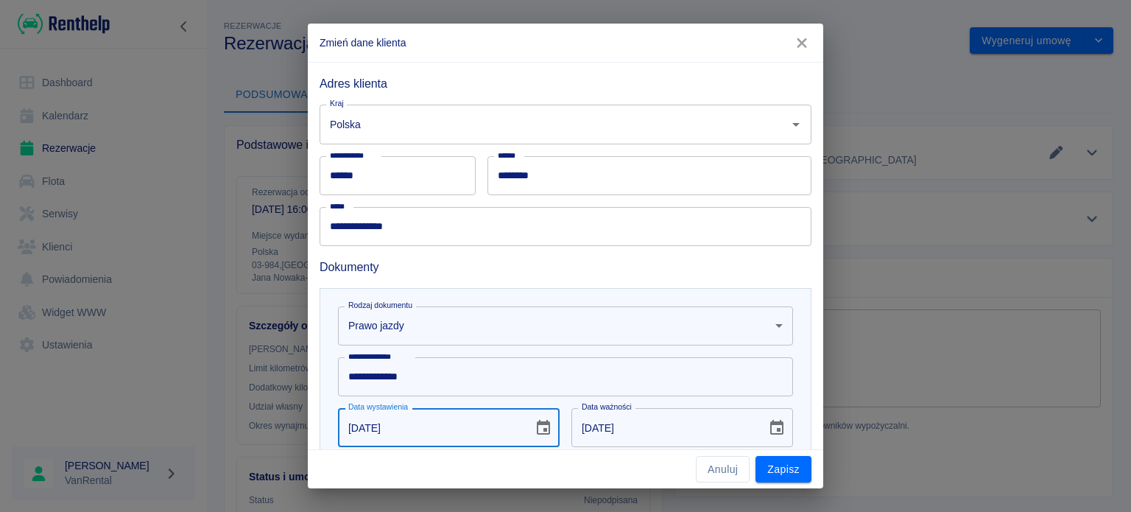
type input "19-01-0012"
type input "19-01-0020"
type input "19-01-0030"
type input "19-01-0202"
type input "19-01-0212"
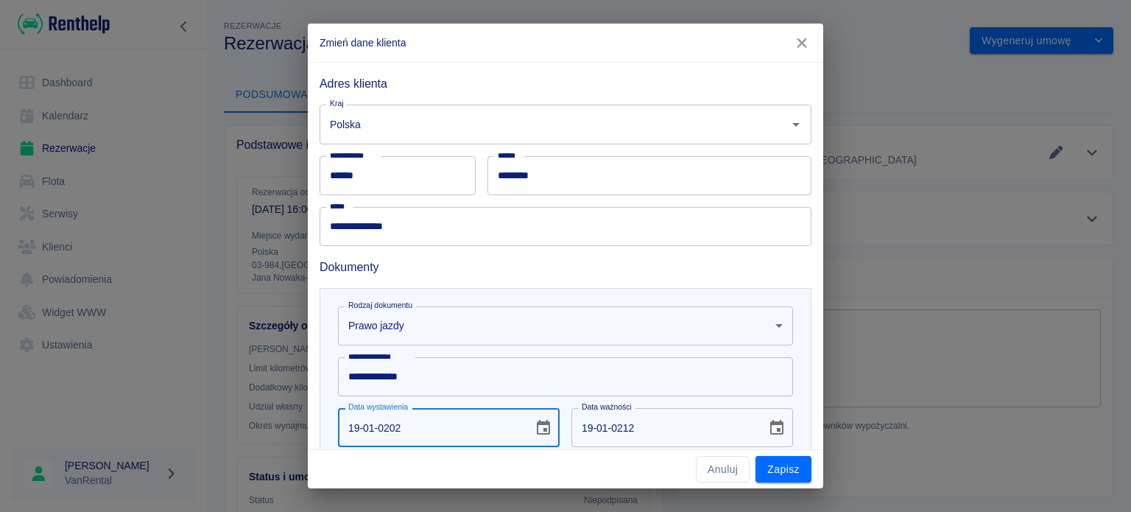
type input "19-01-2022"
type input "19-01-2032"
type input "19-01-2022"
click at [585, 423] on input "19-01-2032" at bounding box center [663, 427] width 185 height 39
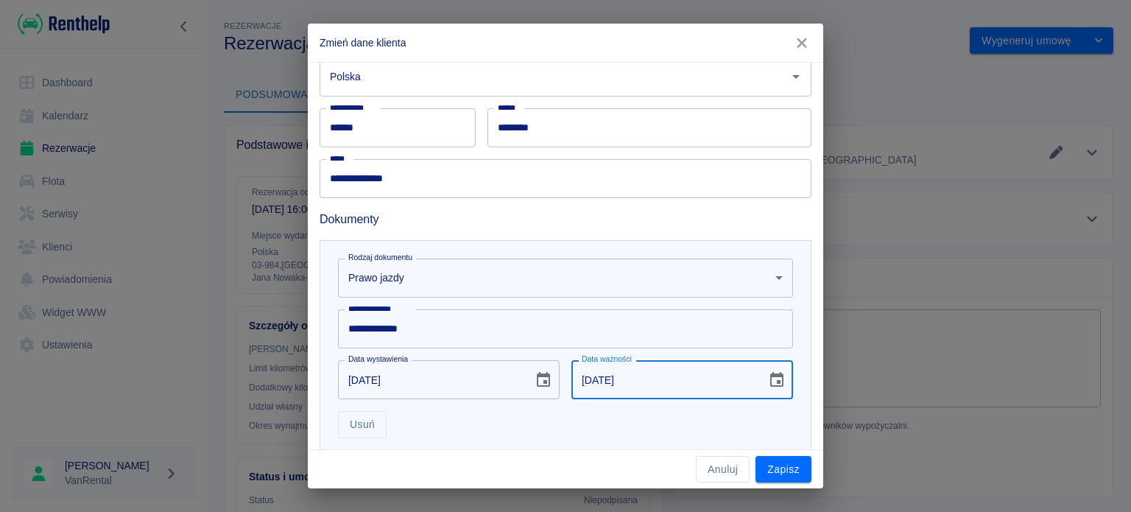
scroll to position [365, 0]
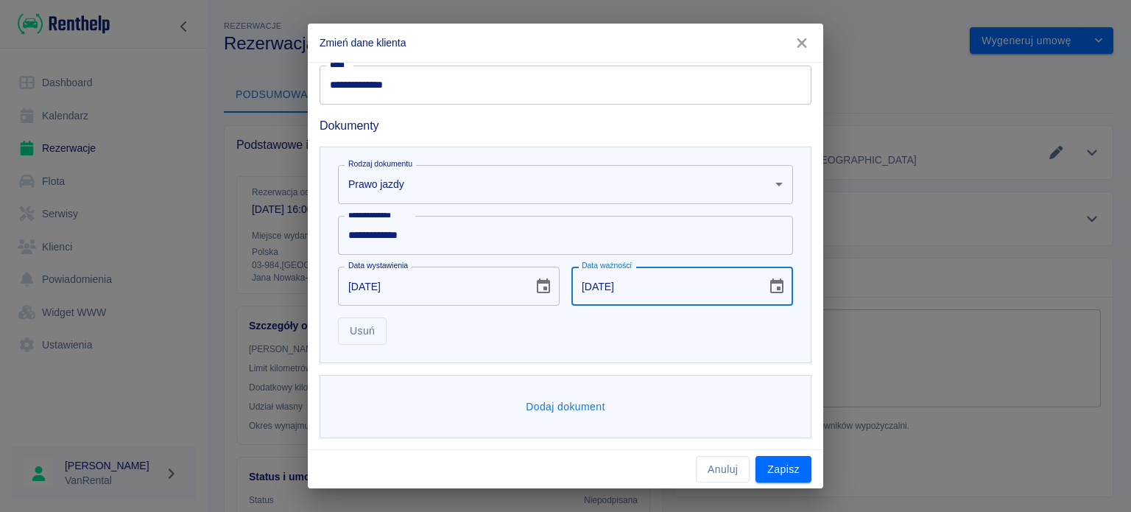
type input "28-05-2035"
click at [805, 486] on div "Anuluj Zapisz" at bounding box center [565, 469] width 515 height 39
click at [799, 479] on button "Zapisz" at bounding box center [783, 469] width 56 height 27
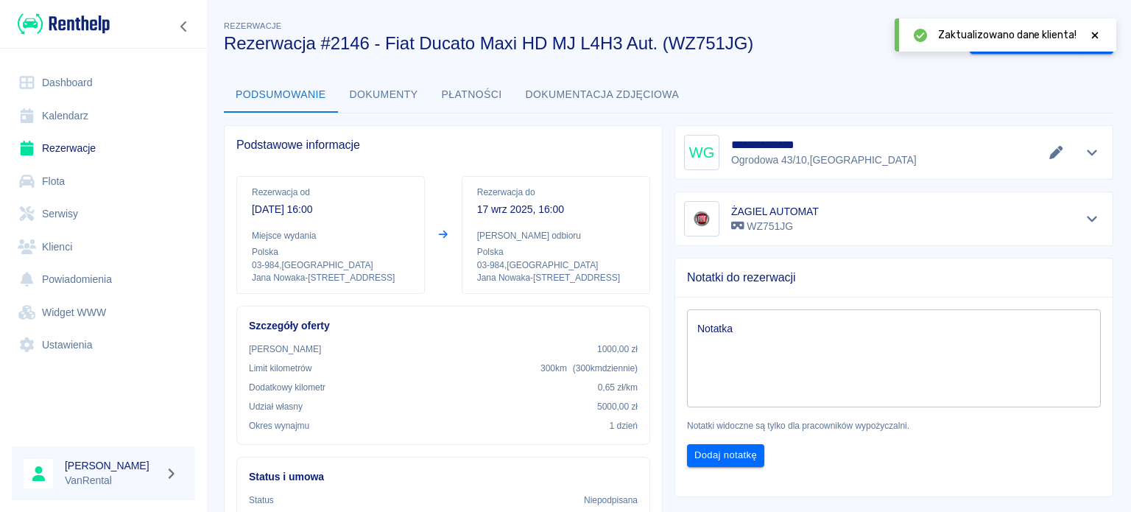
click at [65, 113] on link "Kalendarz" at bounding box center [103, 115] width 183 height 33
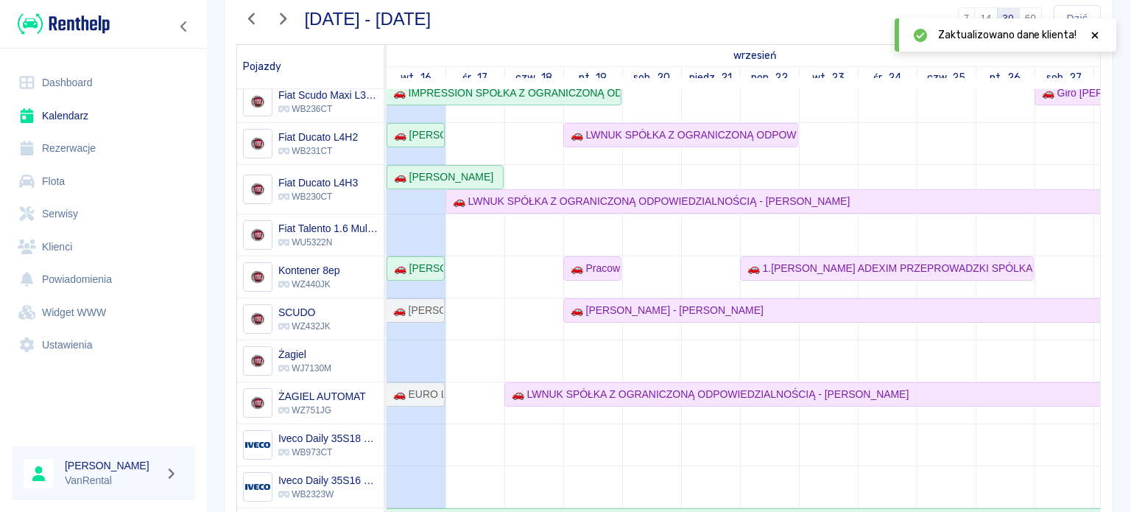
scroll to position [306, 0]
